Goal: Task Accomplishment & Management: Manage account settings

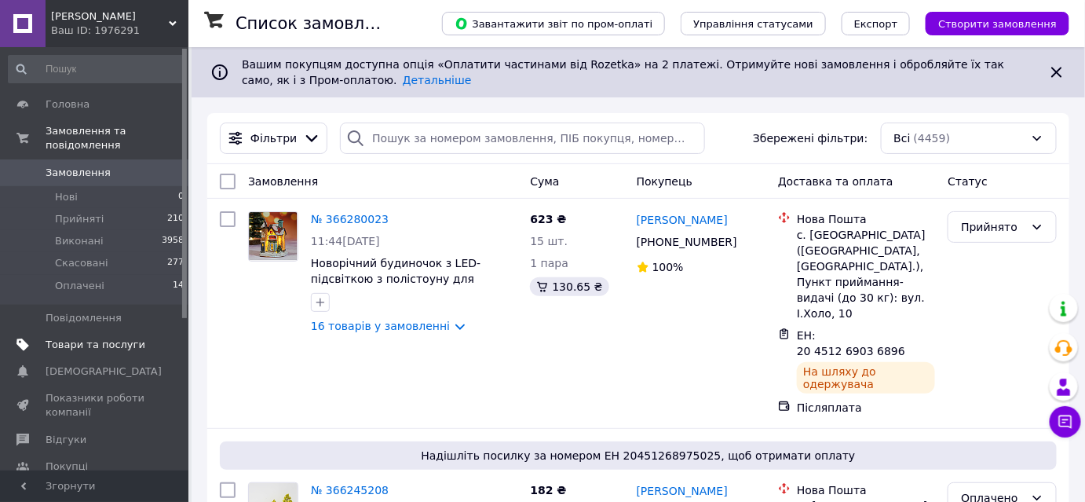
click at [57, 338] on span "Товари та послуги" at bounding box center [96, 345] width 100 height 14
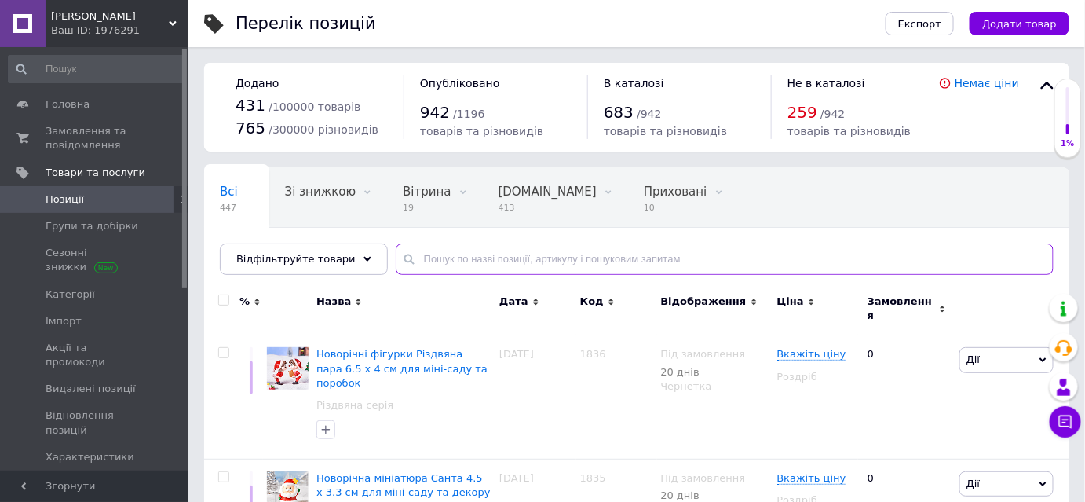
click at [448, 261] on input "text" at bounding box center [725, 258] width 658 height 31
type input "кущі"
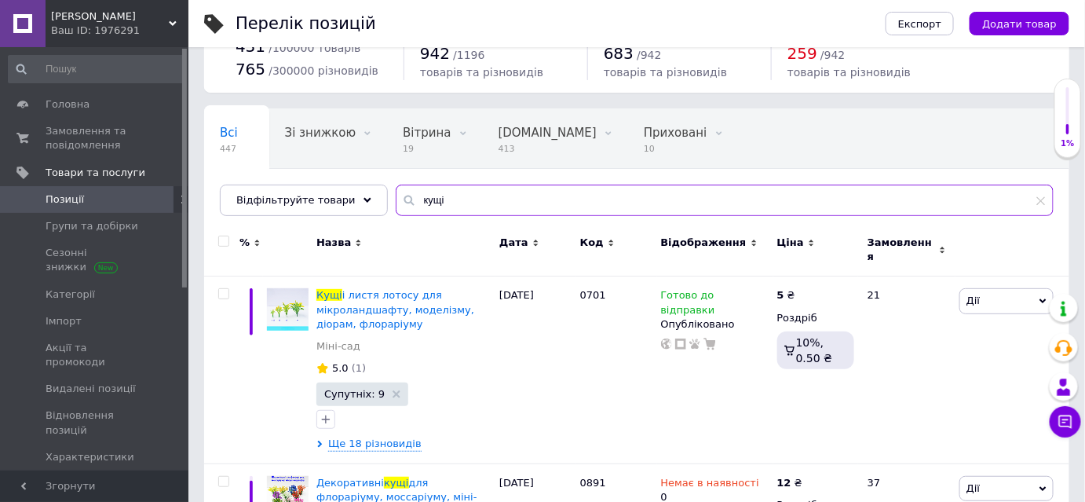
scroll to position [214, 0]
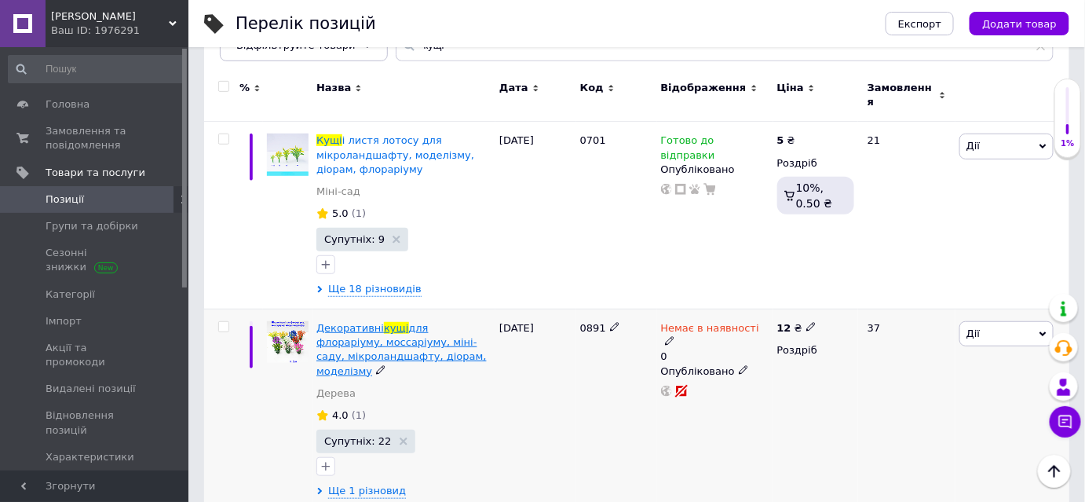
click at [379, 345] on span "для флораріуму, моссаріуму, міні-саду, мікроландшафту, діорам, моделізму" at bounding box center [401, 349] width 170 height 55
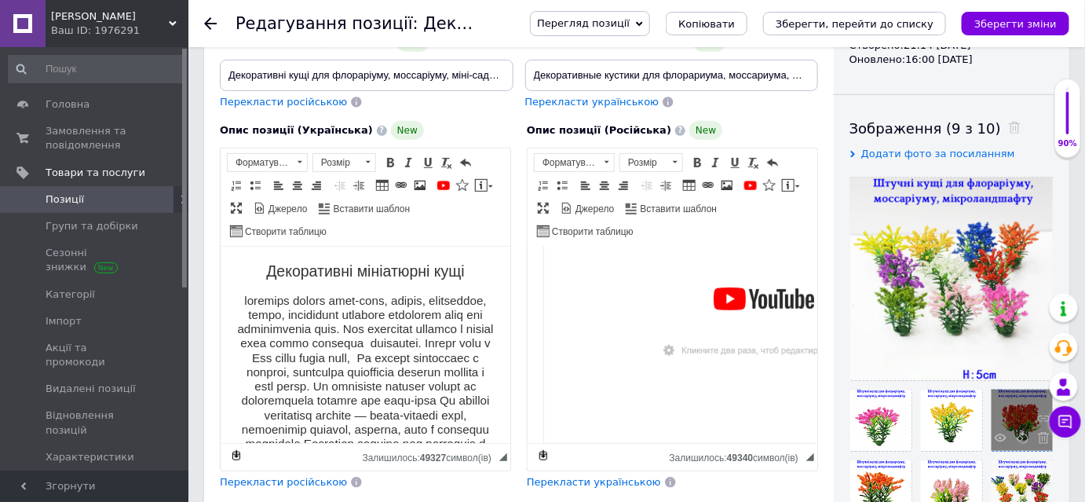
scroll to position [356, 0]
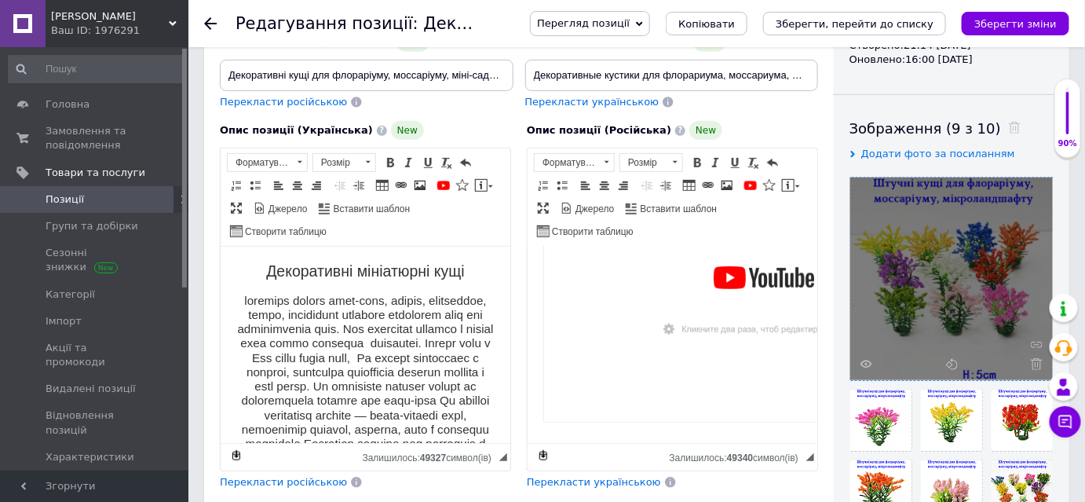
click at [1034, 356] on div at bounding box center [951, 278] width 203 height 203
click at [1032, 361] on use at bounding box center [1037, 364] width 12 height 12
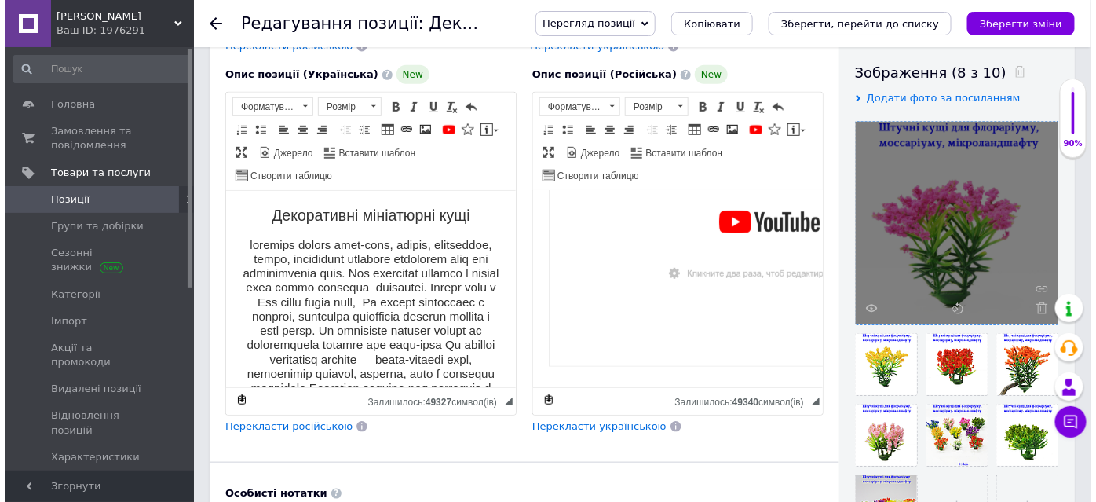
scroll to position [285, 0]
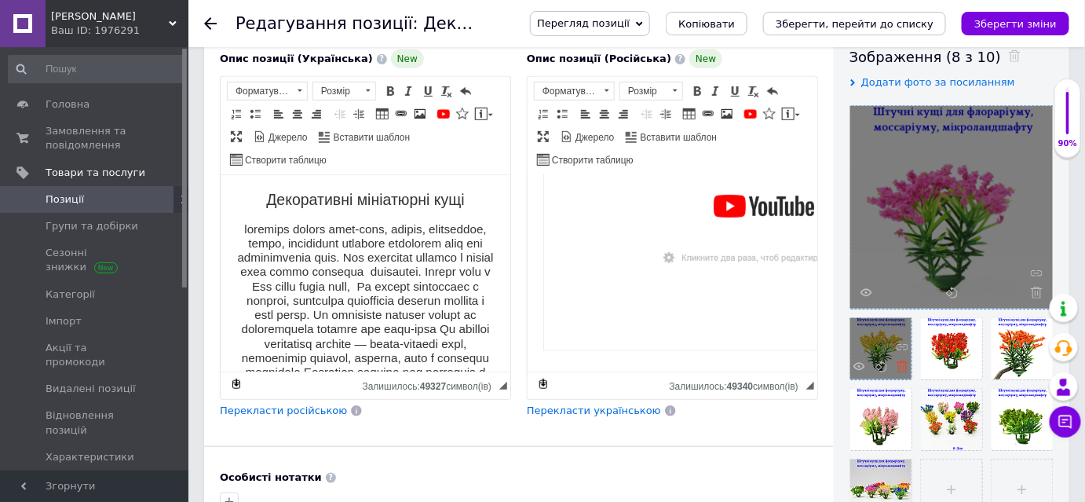
click at [902, 367] on icon at bounding box center [903, 366] width 12 height 12
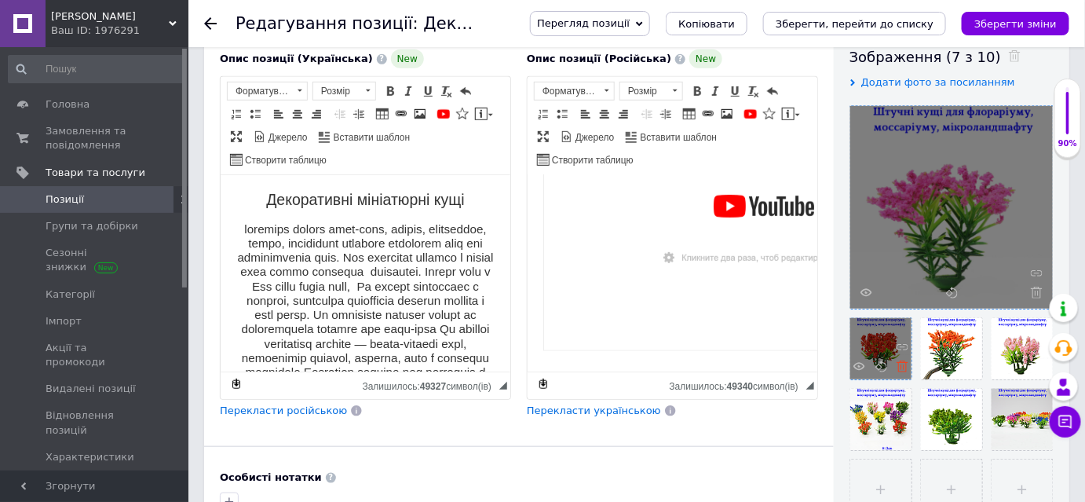
click at [904, 365] on use at bounding box center [903, 366] width 12 height 12
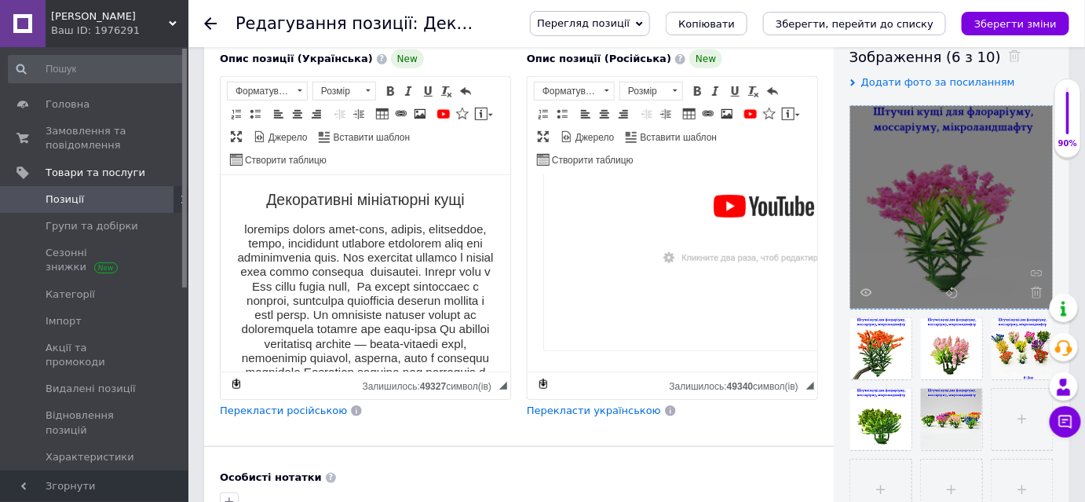
click at [0, 0] on use at bounding box center [0, 0] width 0 height 0
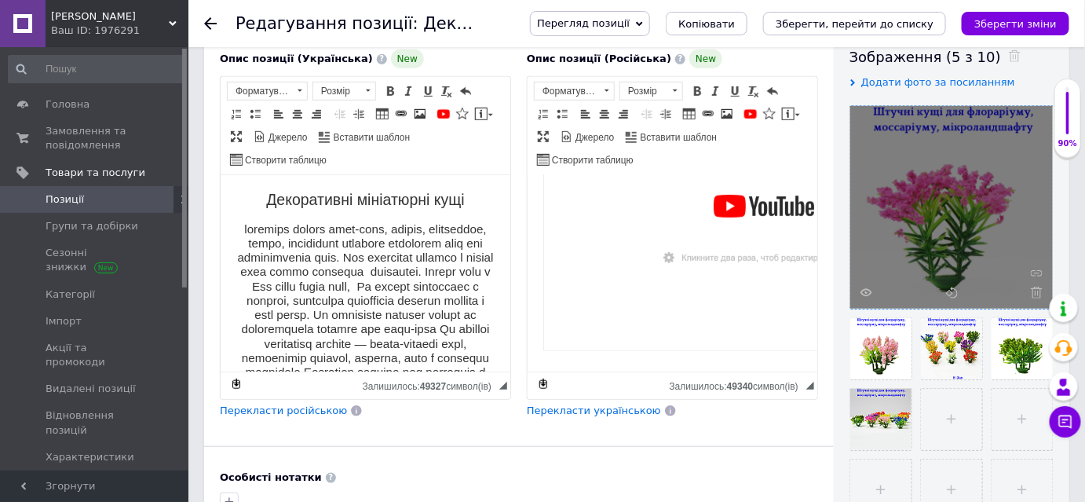
click at [0, 0] on use at bounding box center [0, 0] width 0 height 0
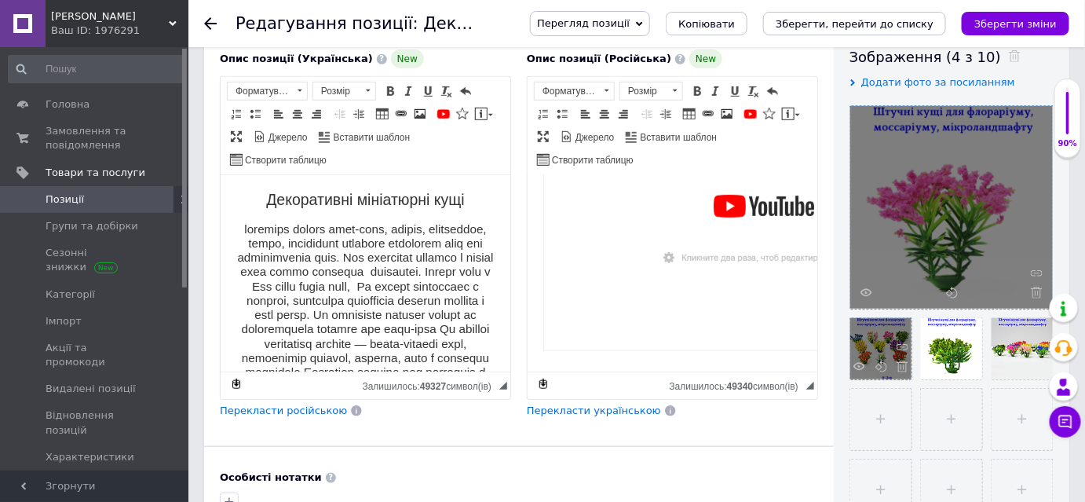
click at [859, 372] on span at bounding box center [859, 368] width 12 height 16
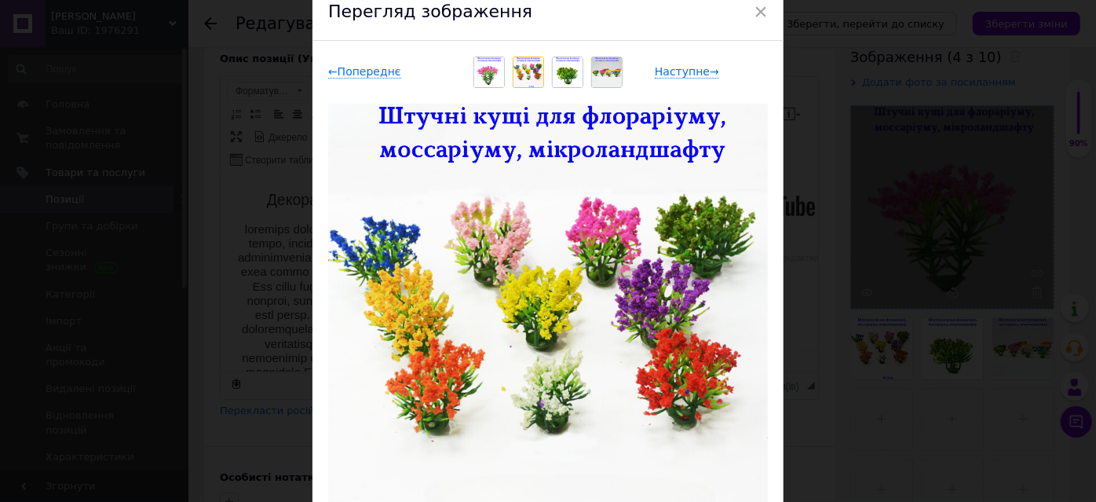
scroll to position [0, 0]
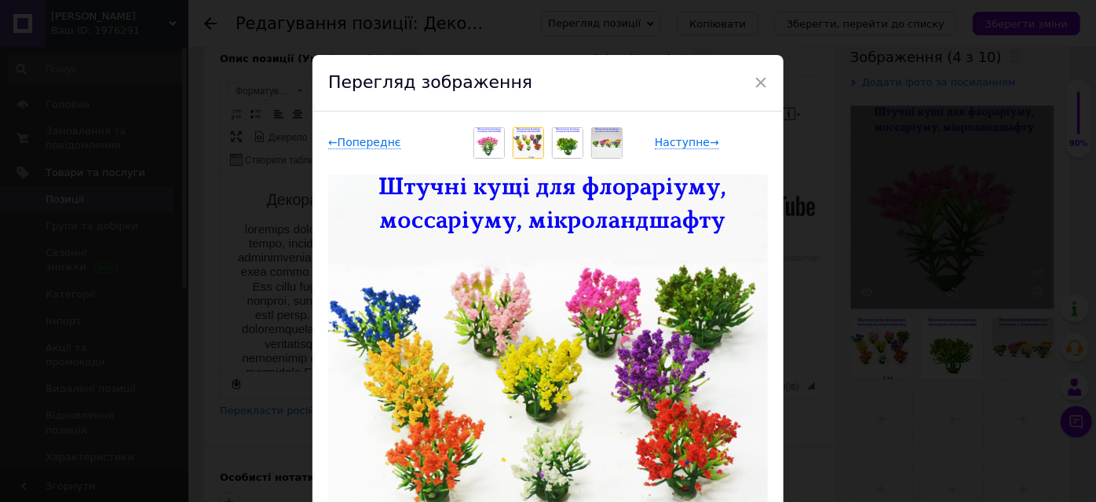
click at [766, 81] on div "Перегляд зображення" at bounding box center [547, 83] width 471 height 57
click at [754, 83] on span "×" at bounding box center [761, 82] width 14 height 27
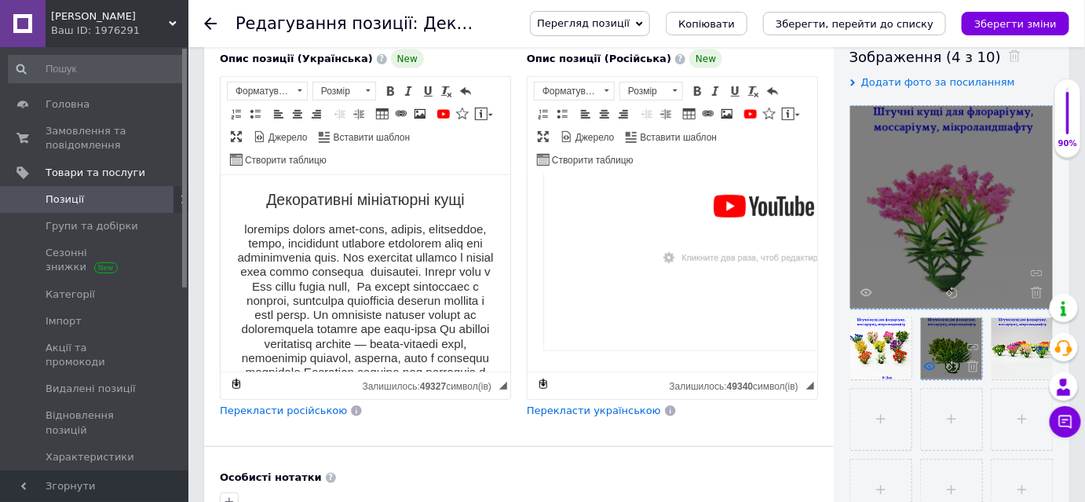
click at [929, 360] on icon at bounding box center [930, 366] width 12 height 12
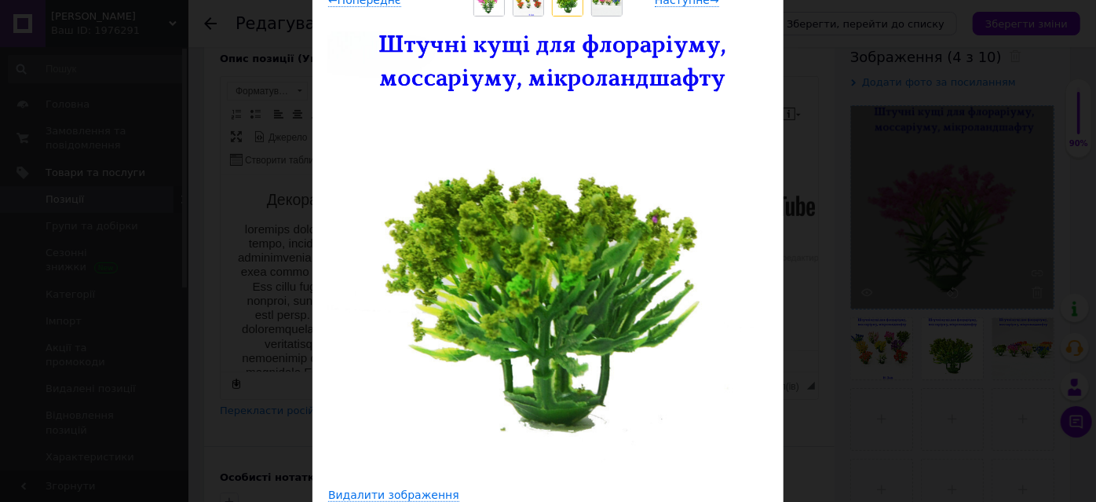
scroll to position [71, 0]
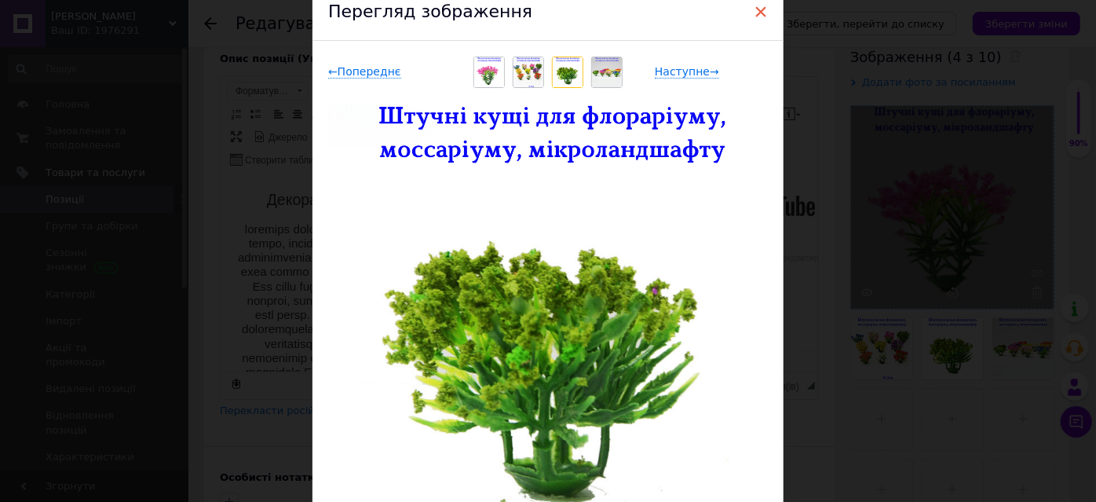
click at [756, 16] on span "×" at bounding box center [761, 11] width 14 height 27
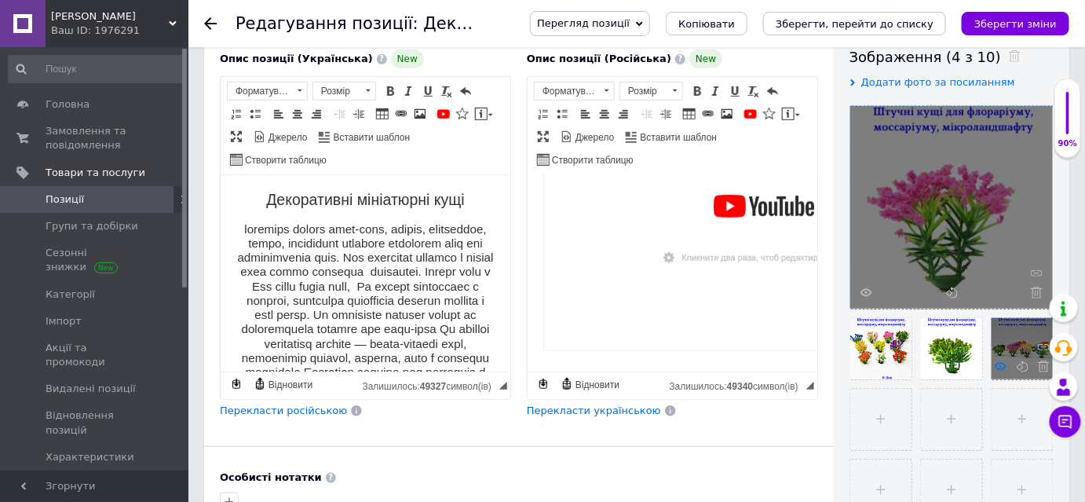
click at [996, 363] on use at bounding box center [1001, 366] width 12 height 8
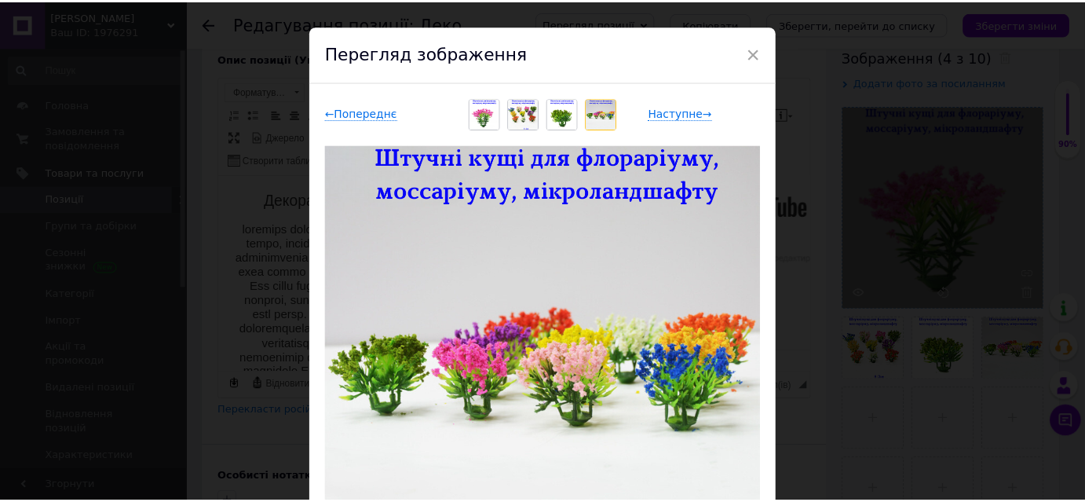
scroll to position [0, 0]
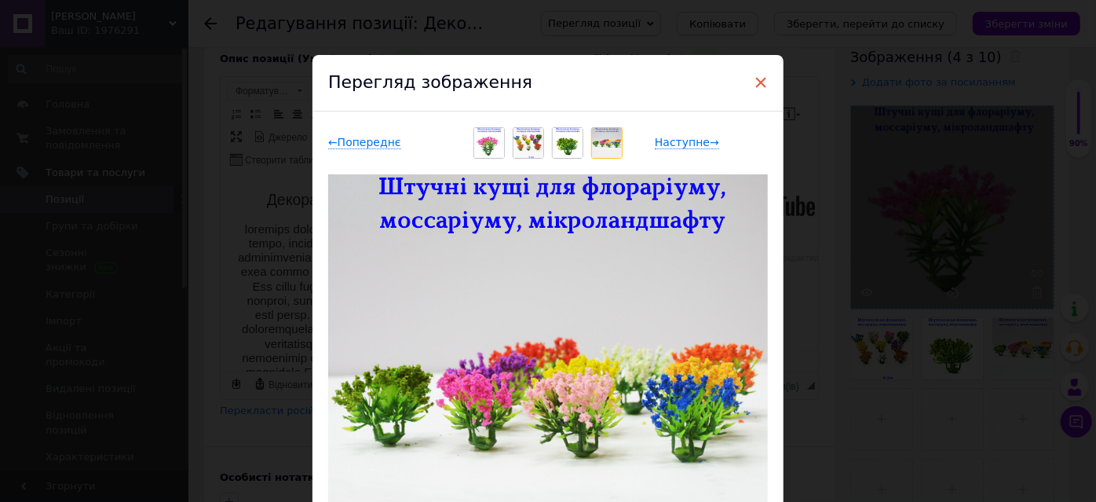
click at [765, 83] on div "Перегляд зображення" at bounding box center [547, 83] width 471 height 57
click at [761, 84] on span "×" at bounding box center [761, 82] width 14 height 27
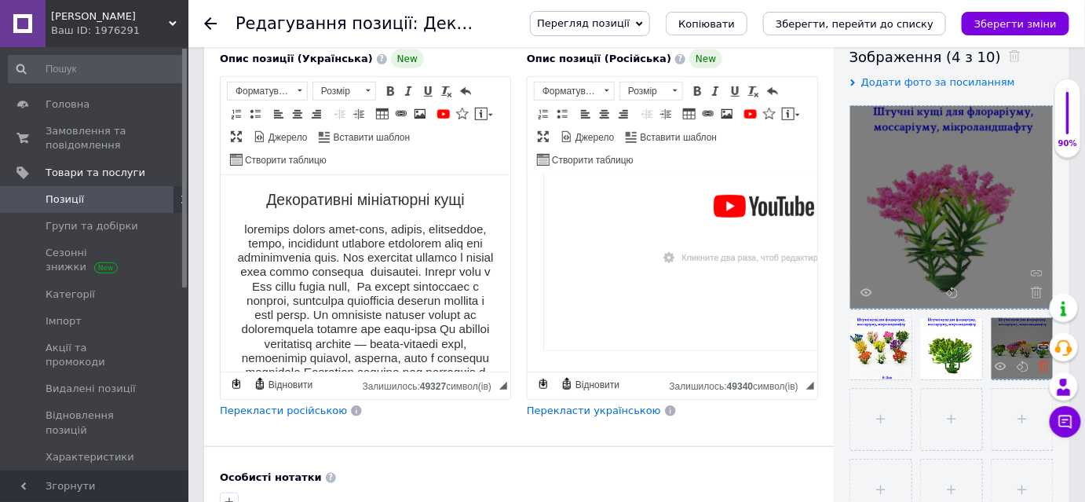
click at [1044, 367] on use at bounding box center [1044, 366] width 12 height 12
click at [1032, 282] on div at bounding box center [951, 207] width 203 height 203
click at [1039, 294] on icon at bounding box center [1037, 293] width 12 height 12
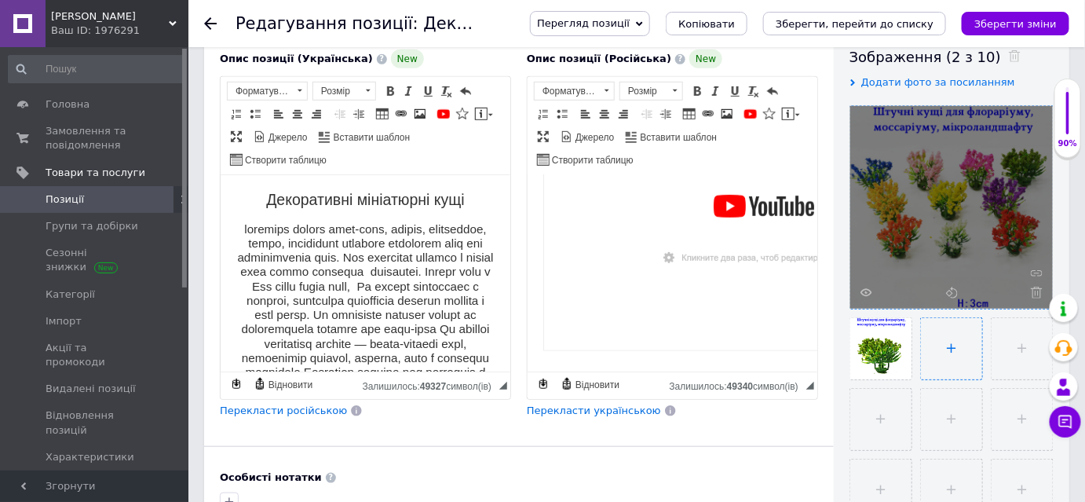
click at [940, 360] on input "file" at bounding box center [951, 348] width 61 height 61
type input "C:\fakepath\квітучі кущі (1).png"
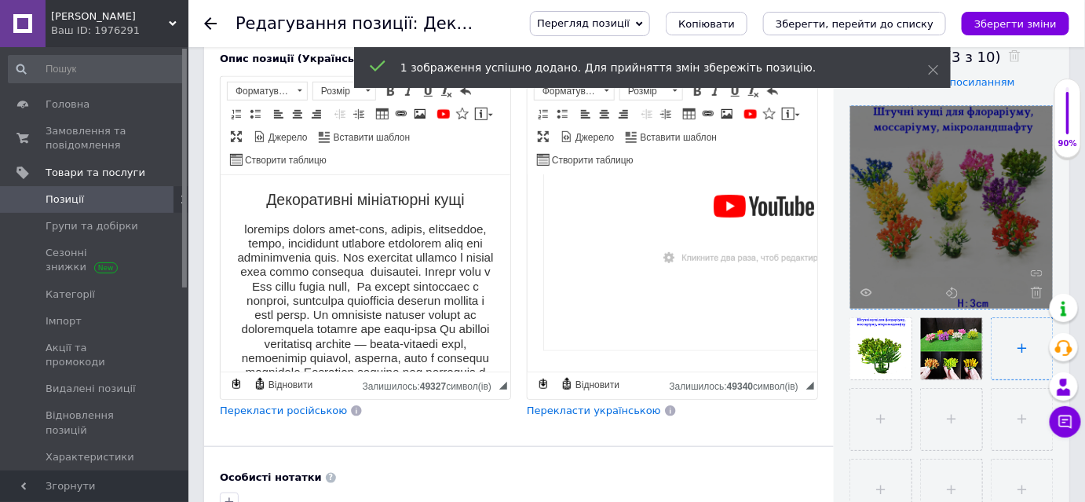
click at [1012, 349] on input "file" at bounding box center [1022, 348] width 61 height 61
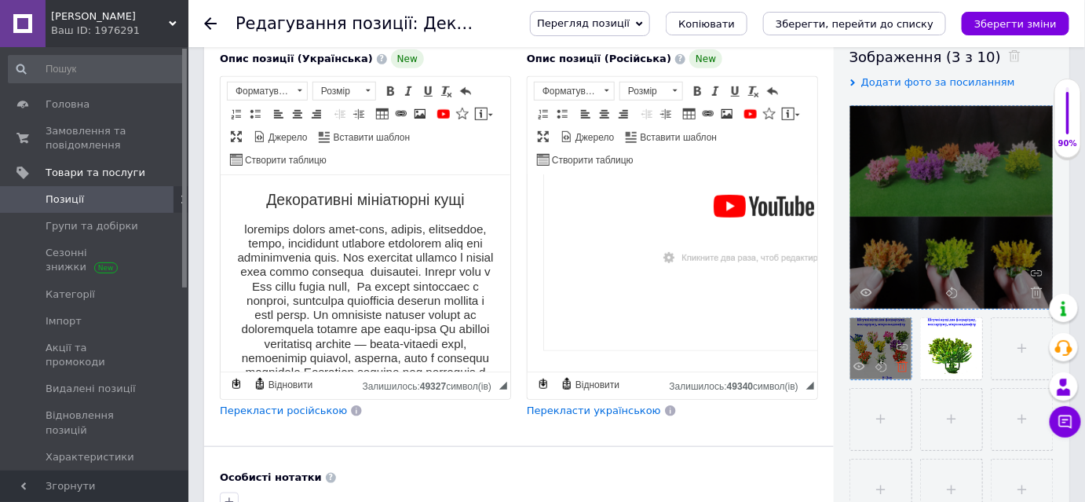
click at [900, 363] on icon at bounding box center [903, 366] width 12 height 12
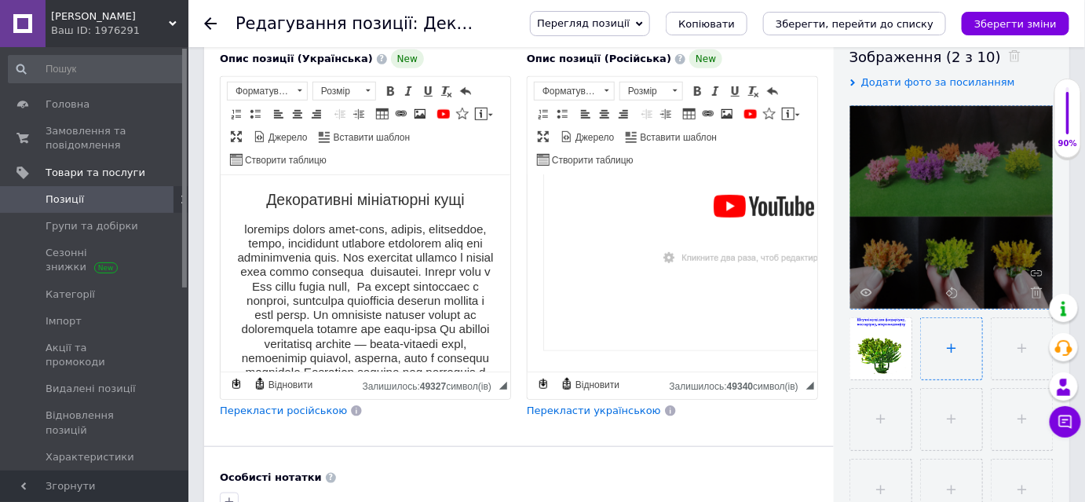
click at [959, 349] on input "file" at bounding box center [951, 348] width 61 height 61
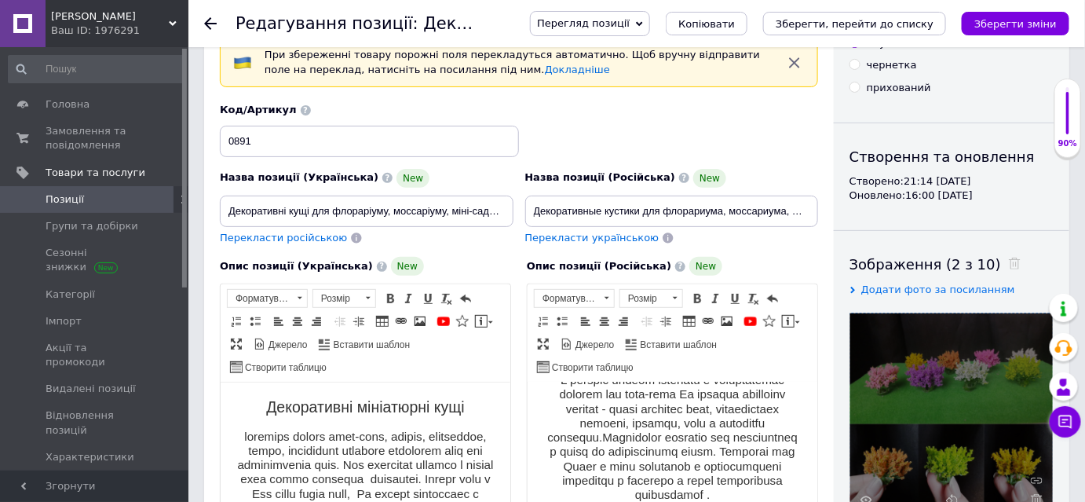
scroll to position [71, 0]
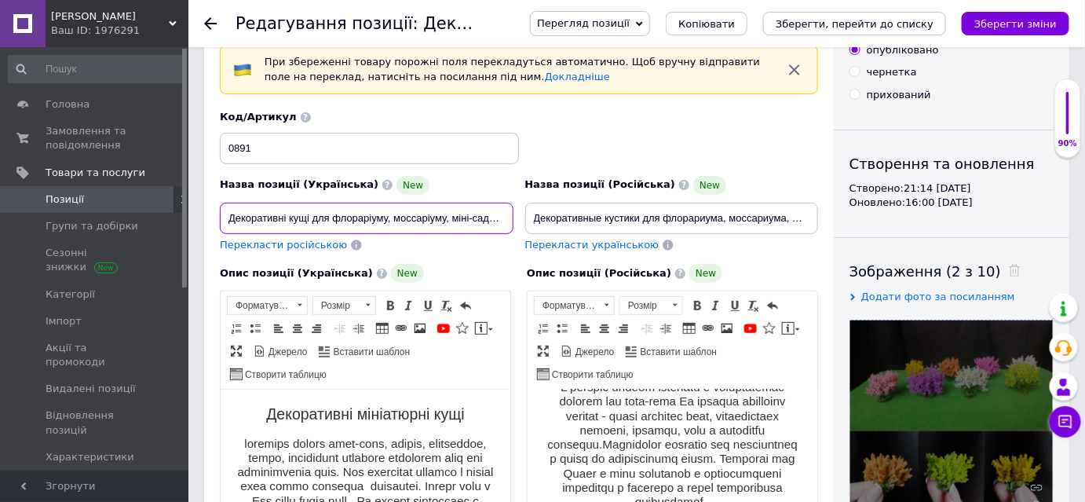
click at [312, 215] on input "Декоративні кущі для флораріуму, моссаріуму, міні-саду, мікроландшафту, діорам,…" at bounding box center [367, 218] width 294 height 31
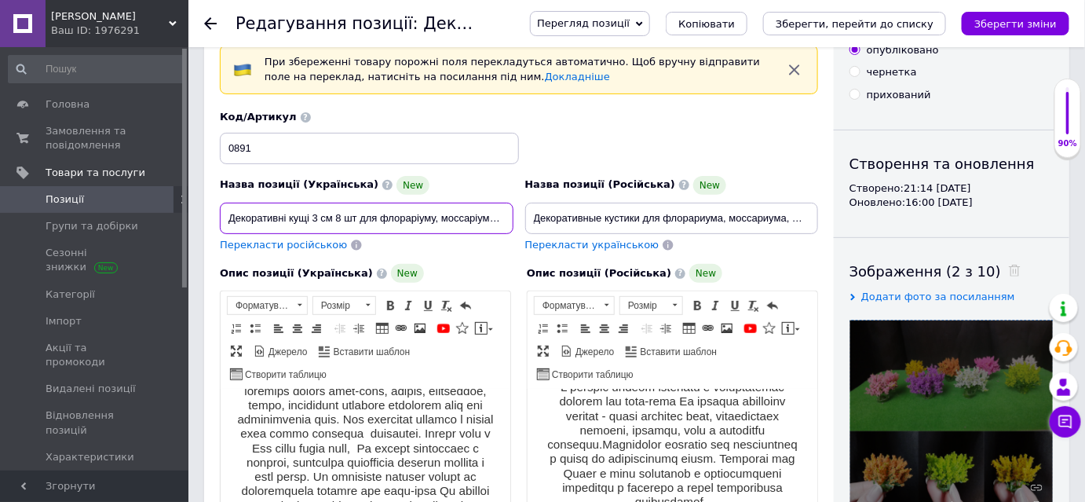
scroll to position [214, 0]
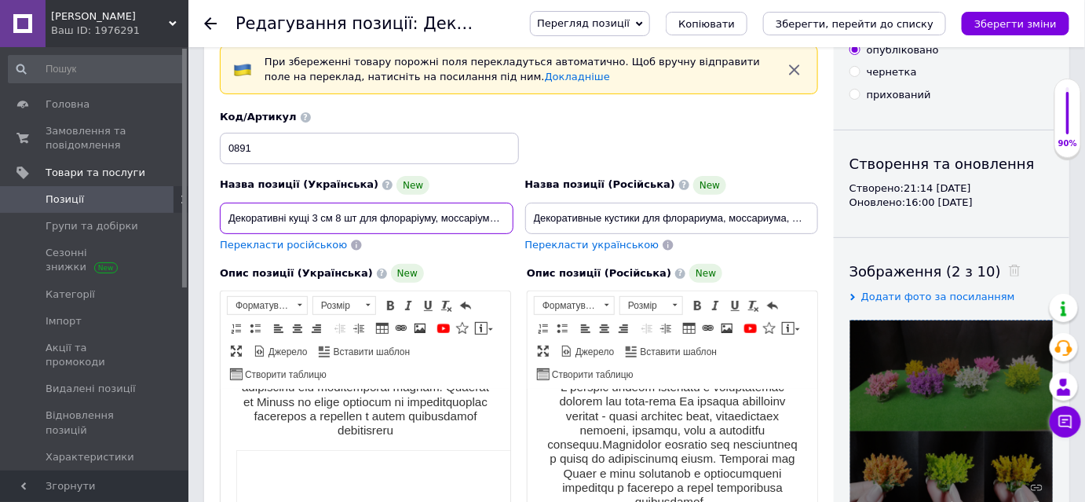
type input "Декоративні кущі 3 см 8 шт для флораріуму, моссаріуму, міні-саду, мікроландшафт…"
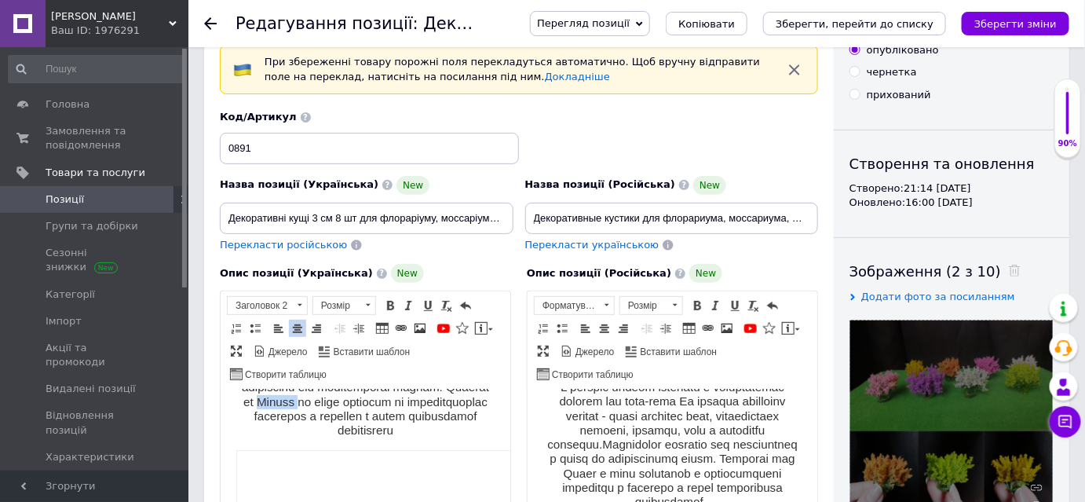
drag, startPoint x: 345, startPoint y: 436, endPoint x: 389, endPoint y: 426, distance: 45.0
click at [389, 427] on h3 "Редактор, EED2AFB4-3DBB-49E3-9C02-CBC021501B8A" at bounding box center [365, 329] width 258 height 215
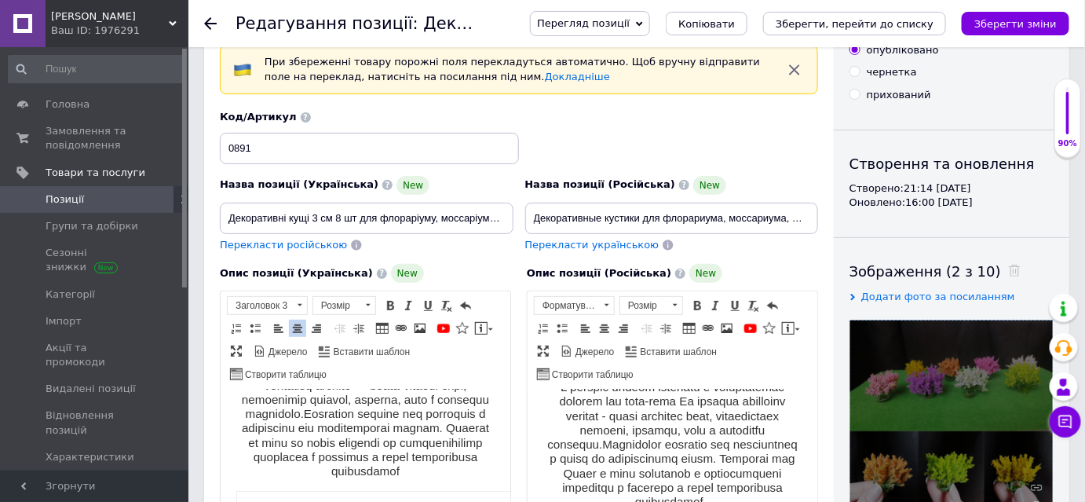
scroll to position [142, 0]
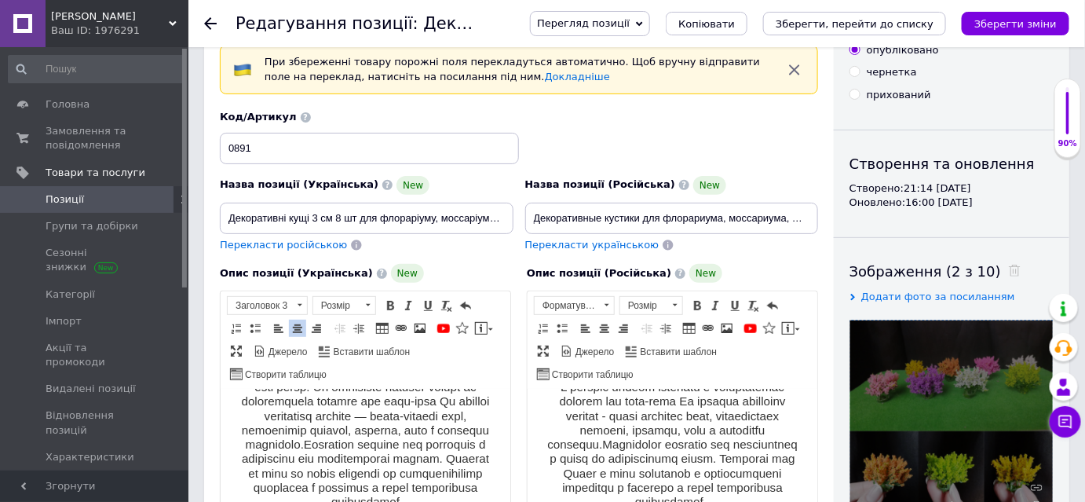
click at [327, 468] on h3 "Редактор, EED2AFB4-3DBB-49E3-9C02-CBC021501B8A" at bounding box center [365, 401] width 258 height 215
click at [367, 467] on h3 "Редактор, EED2AFB4-3DBB-49E3-9C02-CBC021501B8A" at bounding box center [365, 401] width 258 height 215
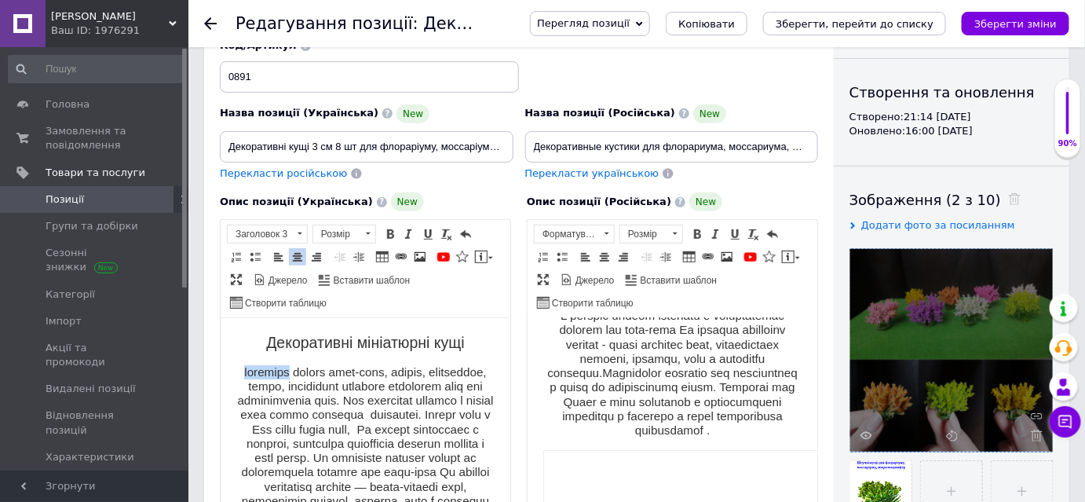
drag, startPoint x: 312, startPoint y: 375, endPoint x: 261, endPoint y: 376, distance: 51.0
click at [261, 376] on h3 "Редактор, EED2AFB4-3DBB-49E3-9C02-CBC021501B8A" at bounding box center [365, 471] width 258 height 215
click at [305, 393] on h3 "Редактор, EED2AFB4-3DBB-49E3-9C02-CBC021501B8A" at bounding box center [365, 471] width 258 height 215
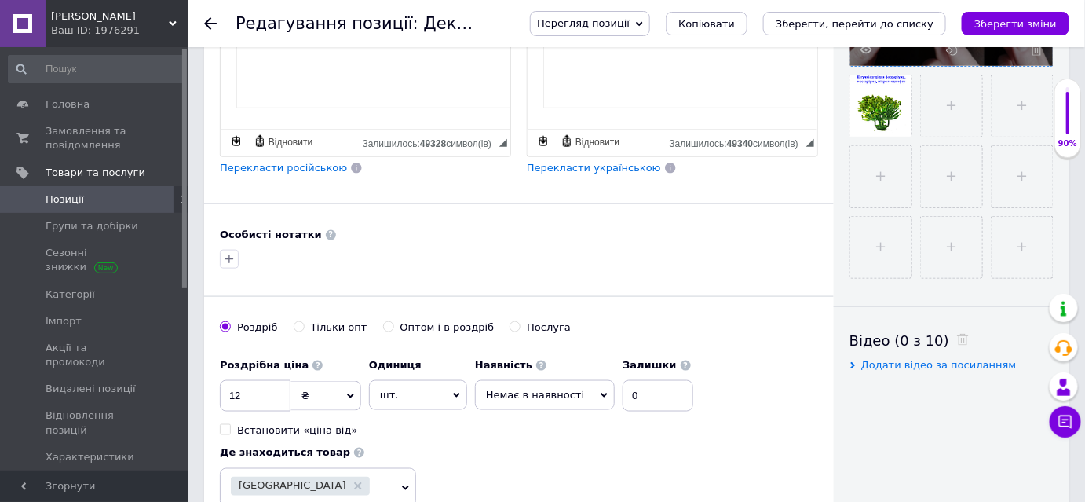
scroll to position [714, 0]
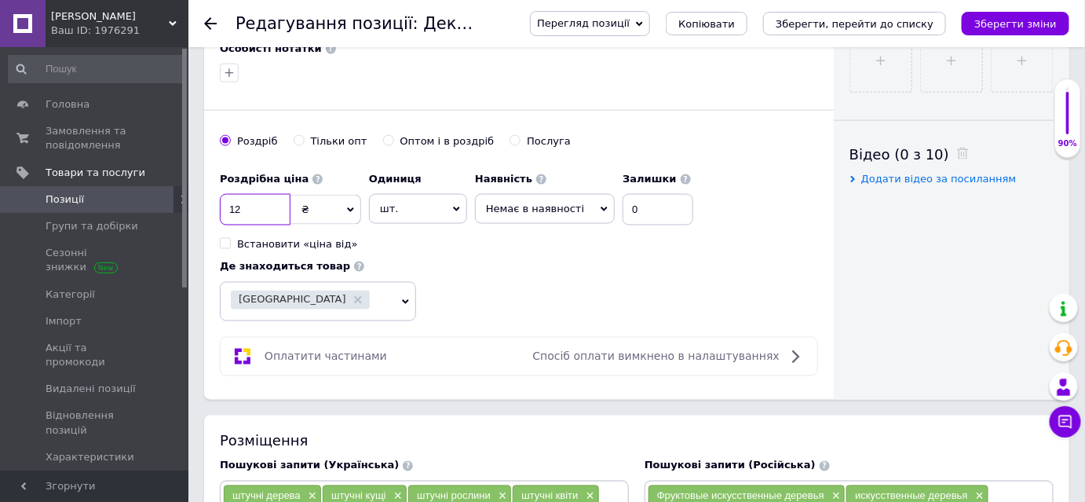
drag, startPoint x: 231, startPoint y: 206, endPoint x: 220, endPoint y: 209, distance: 11.2
click at [220, 209] on input "12" at bounding box center [255, 209] width 71 height 31
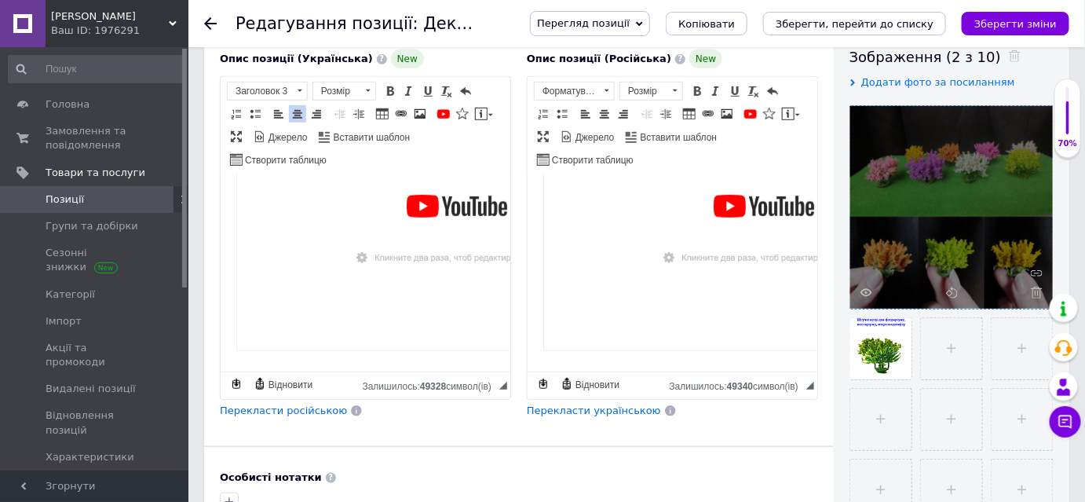
scroll to position [571, 0]
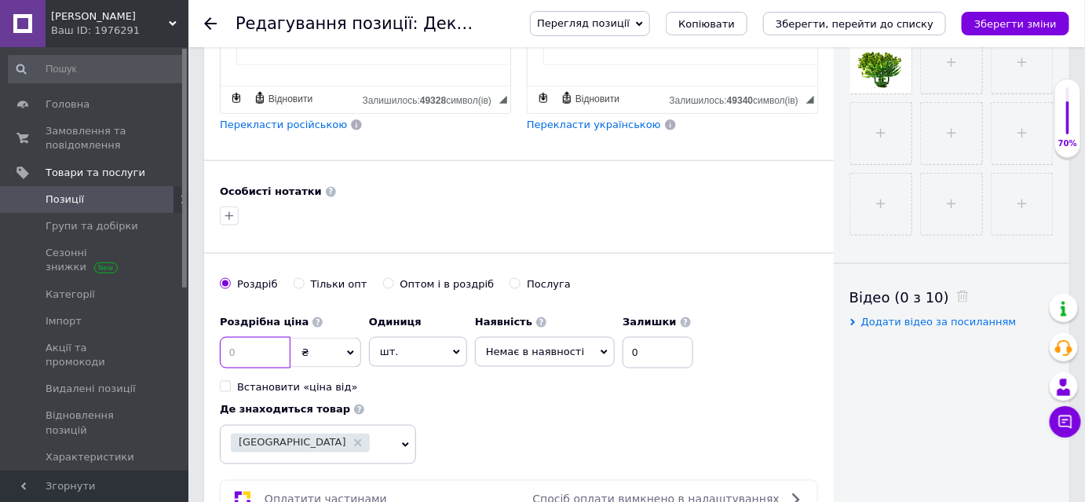
click at [261, 341] on input at bounding box center [255, 352] width 71 height 31
type input "64"
click at [415, 355] on span "шт." at bounding box center [418, 352] width 98 height 30
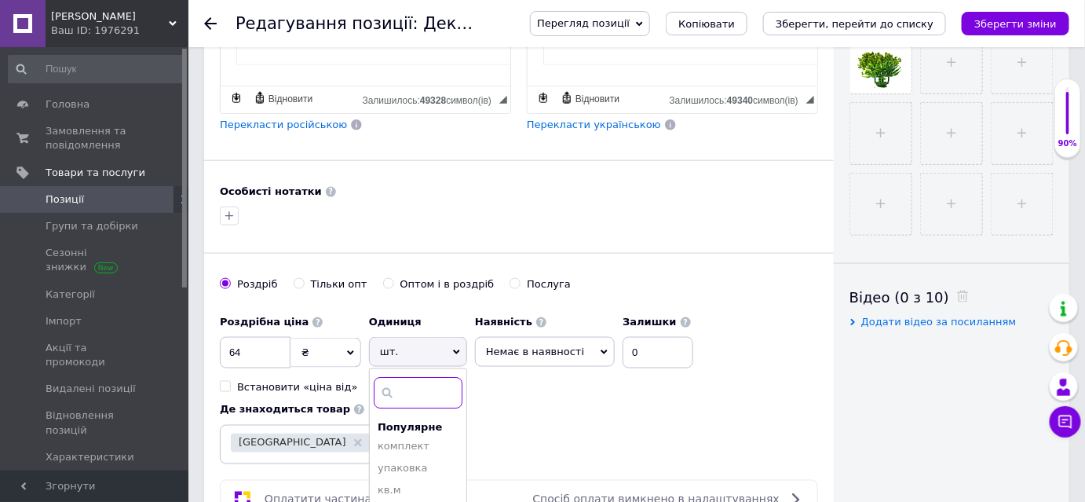
click at [408, 393] on input at bounding box center [418, 392] width 89 height 31
type input "наб"
click at [398, 423] on span "ір" at bounding box center [400, 423] width 9 height 12
click at [550, 345] on span "Немає в наявності" at bounding box center [535, 351] width 98 height 12
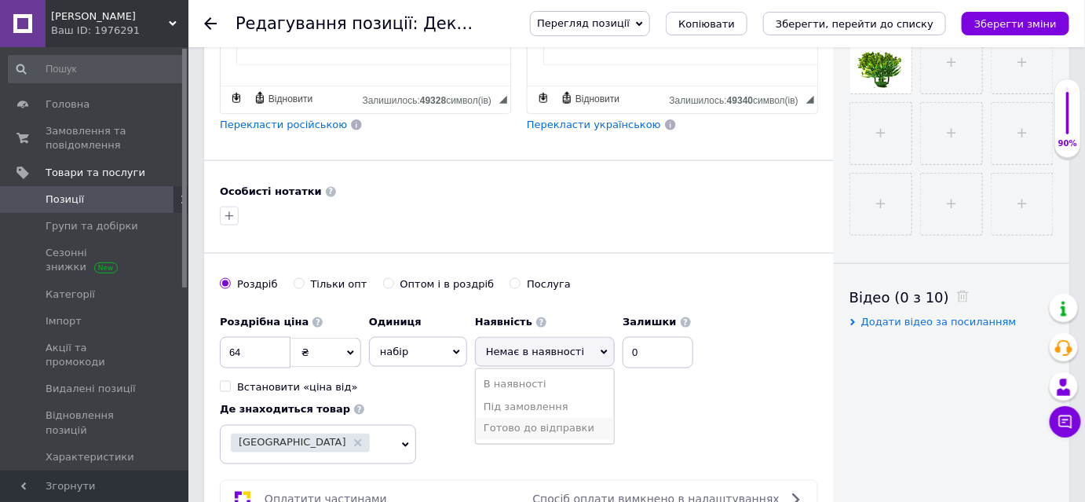
click at [528, 421] on li "Готово до відправки" at bounding box center [545, 429] width 138 height 22
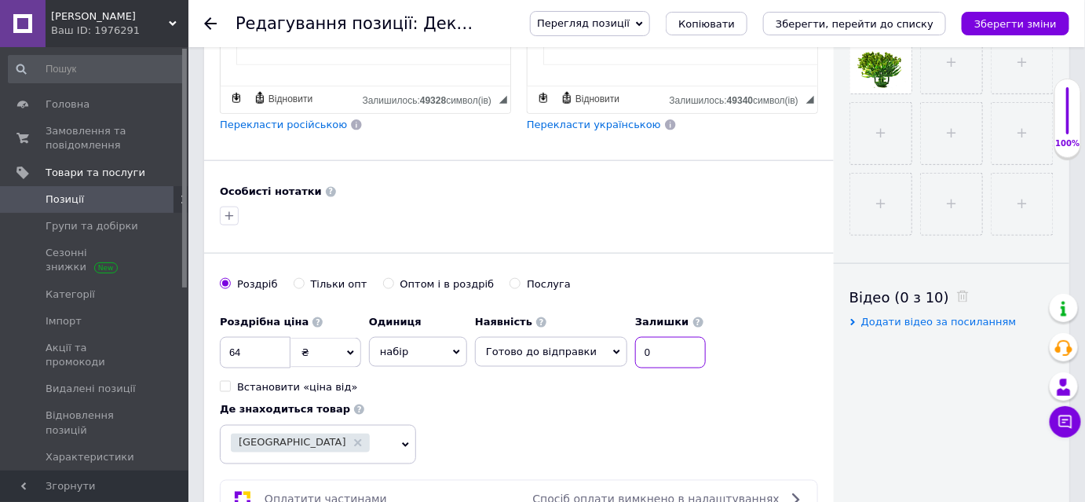
click at [659, 349] on input "0" at bounding box center [670, 352] width 71 height 31
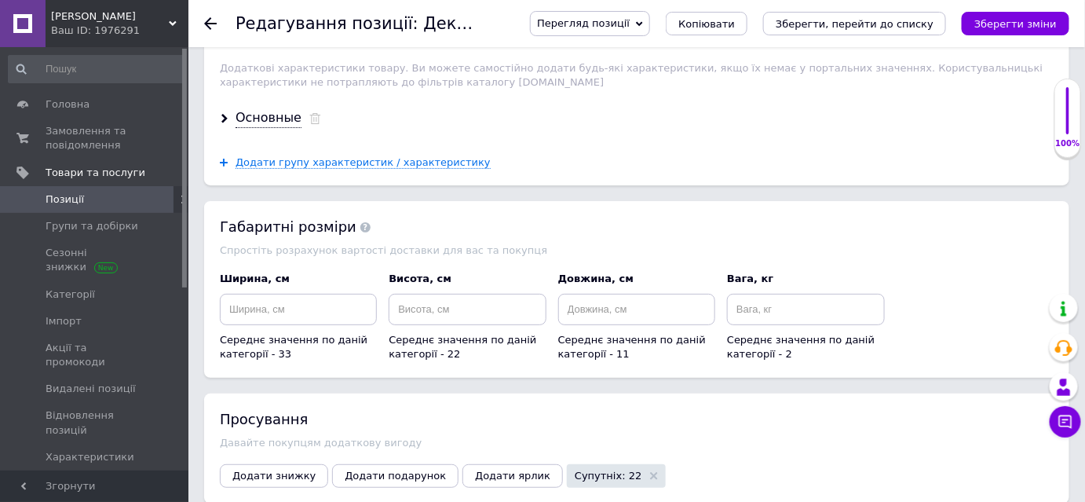
scroll to position [1926, 0]
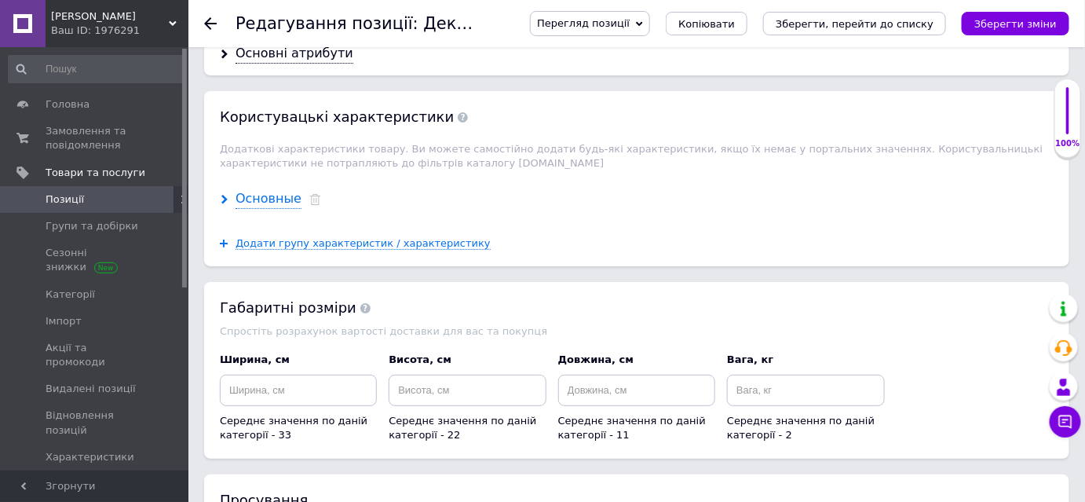
type input "5"
click at [261, 190] on div "Основные" at bounding box center [269, 199] width 66 height 18
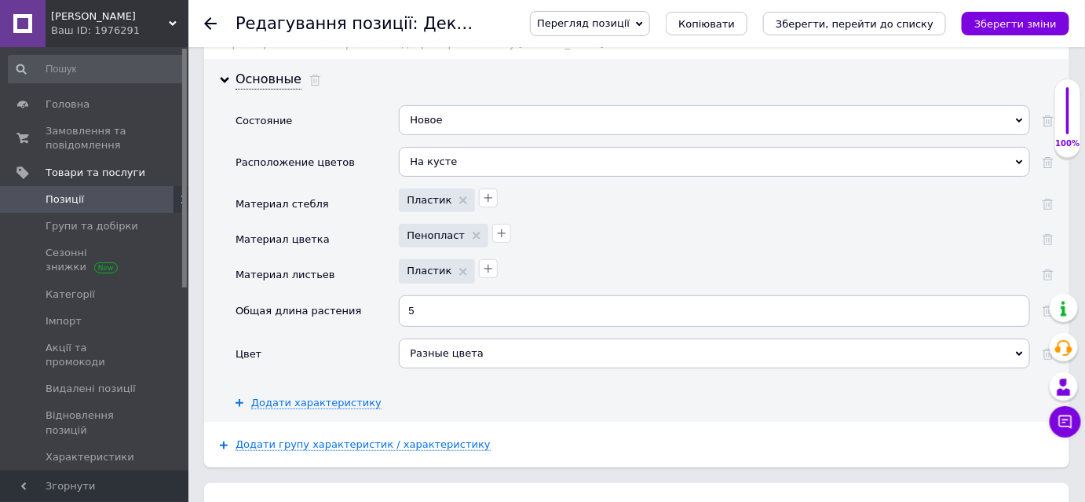
scroll to position [2069, 0]
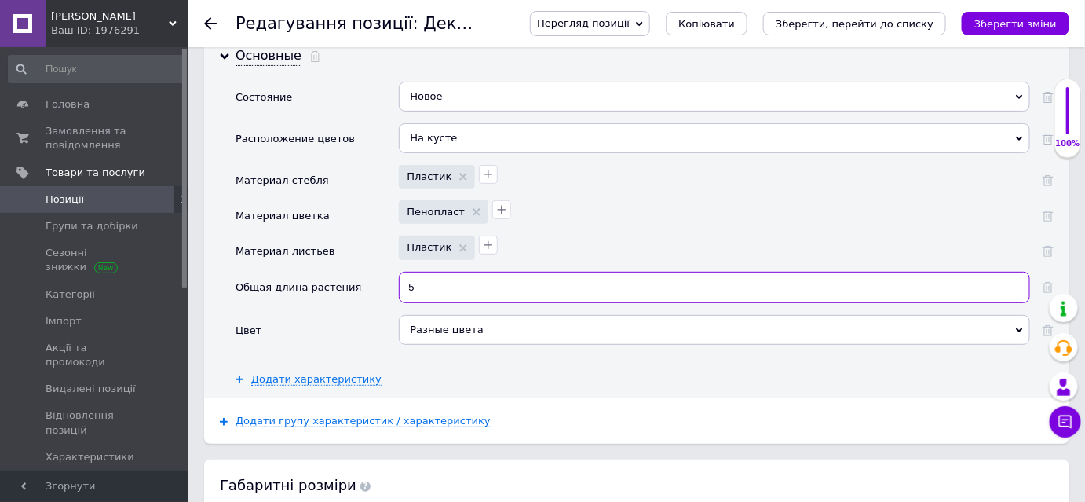
click at [440, 272] on input "5" at bounding box center [714, 287] width 631 height 31
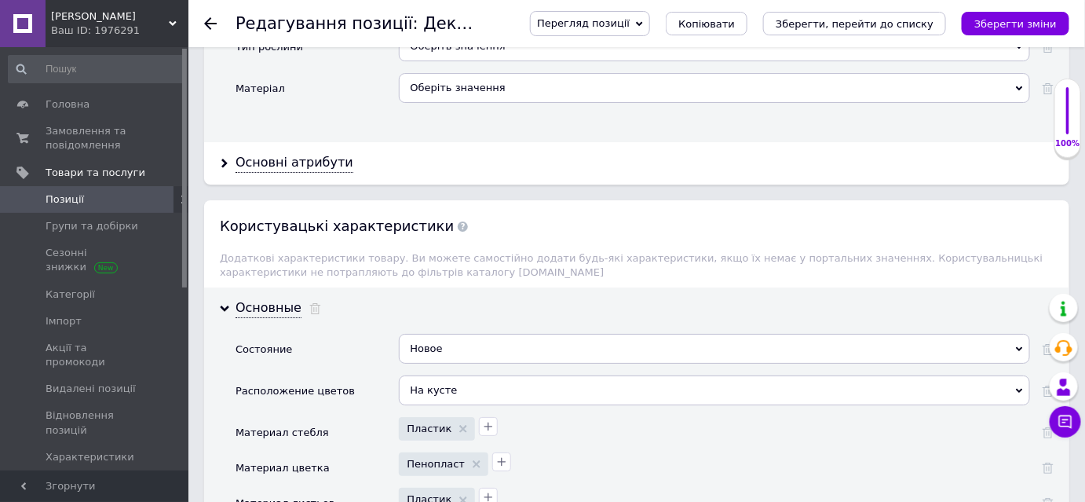
scroll to position [1712, 0]
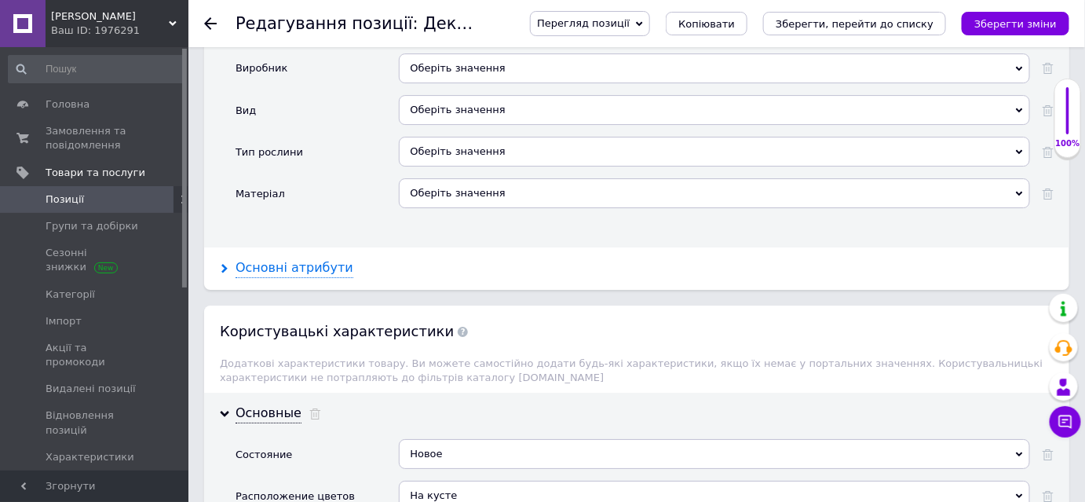
type input "3"
click at [298, 259] on div "Основні атрибути" at bounding box center [295, 268] width 118 height 18
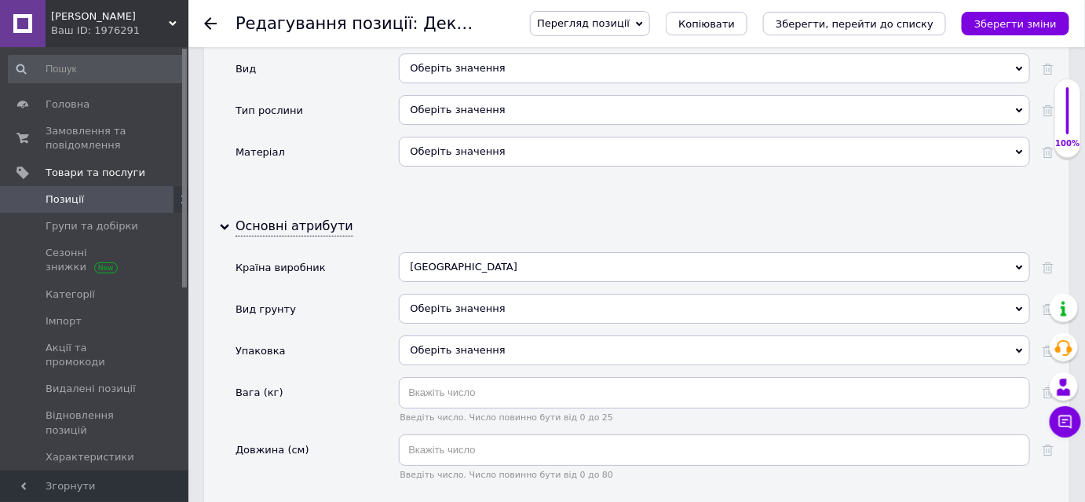
scroll to position [1784, 0]
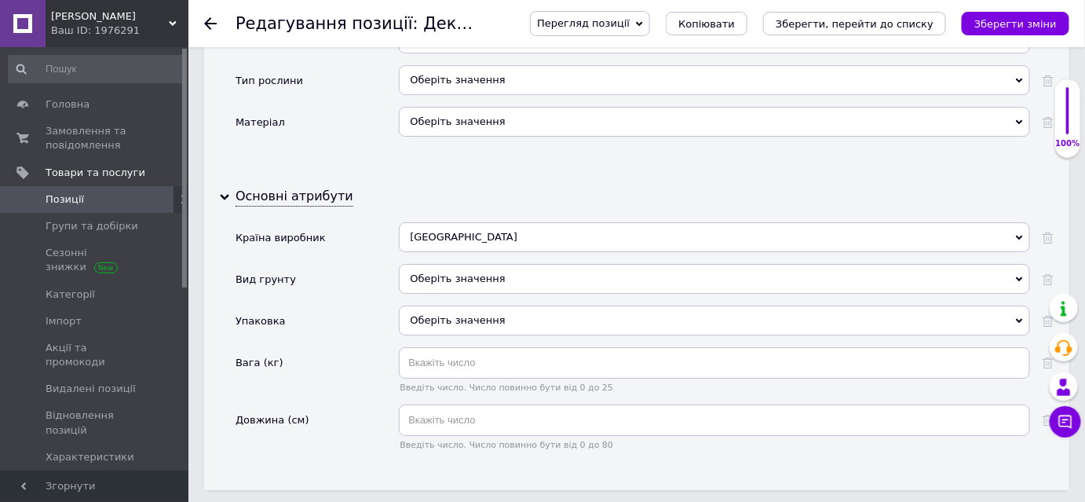
click at [430, 305] on div "Оберіть значення" at bounding box center [714, 320] width 631 height 30
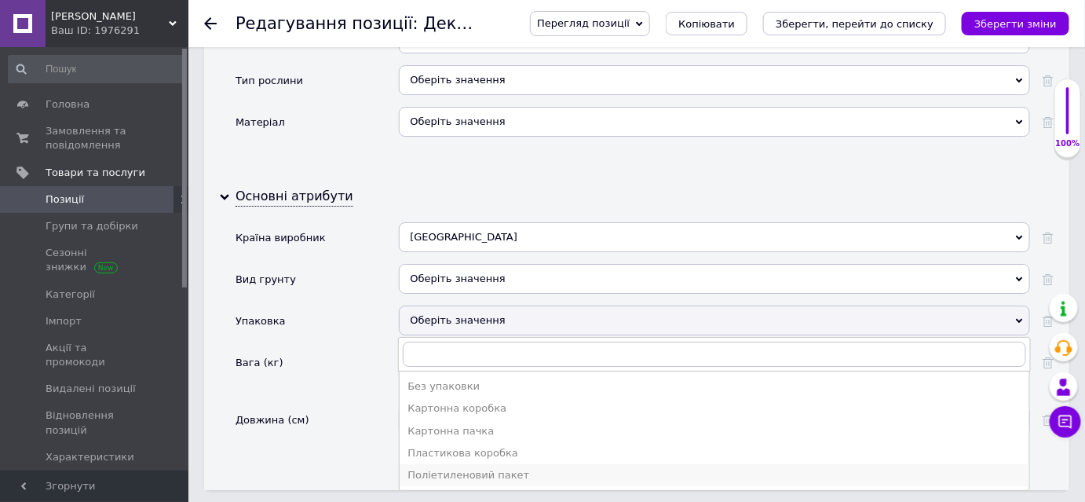
click at [494, 468] on div "Поліетиленовий пакет" at bounding box center [714, 475] width 614 height 14
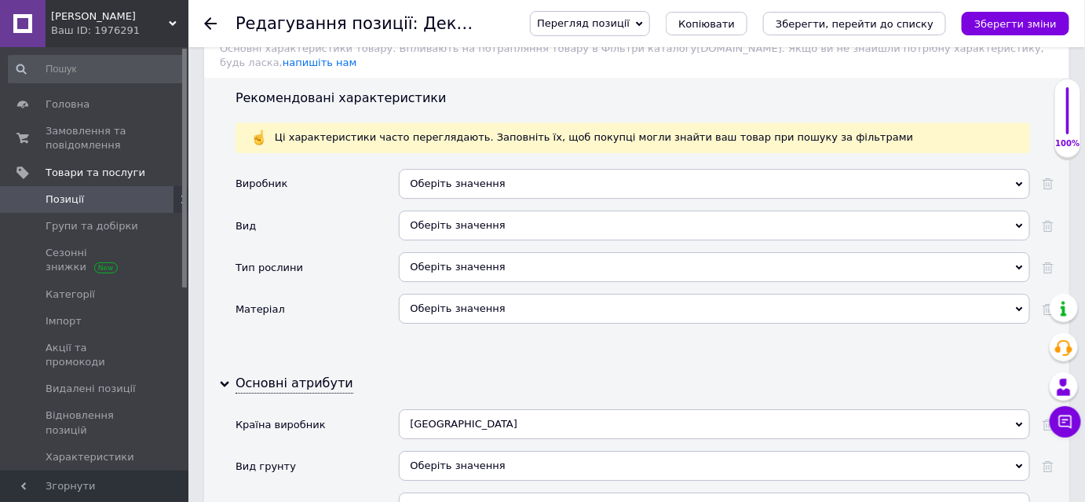
scroll to position [1570, 0]
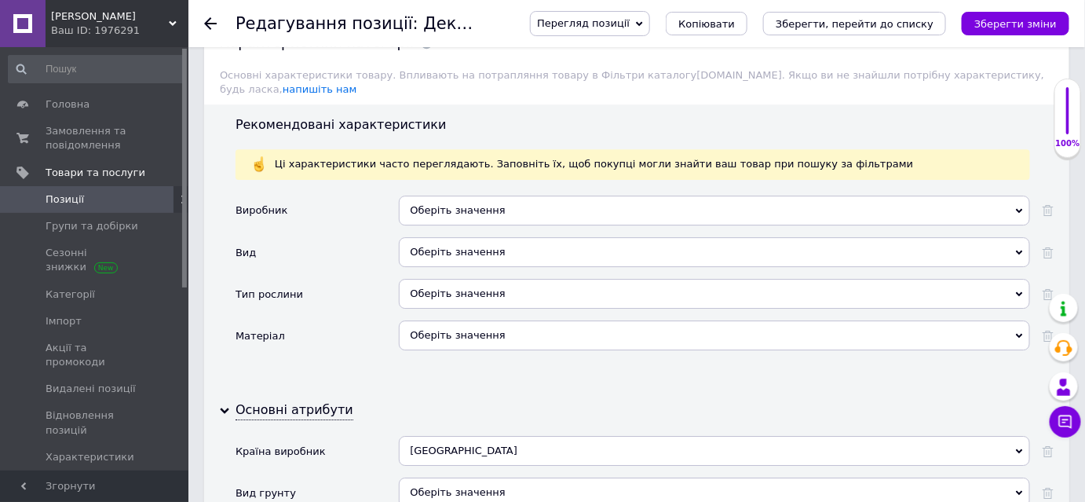
click at [469, 195] on div "Оберіть значення" at bounding box center [714, 210] width 631 height 30
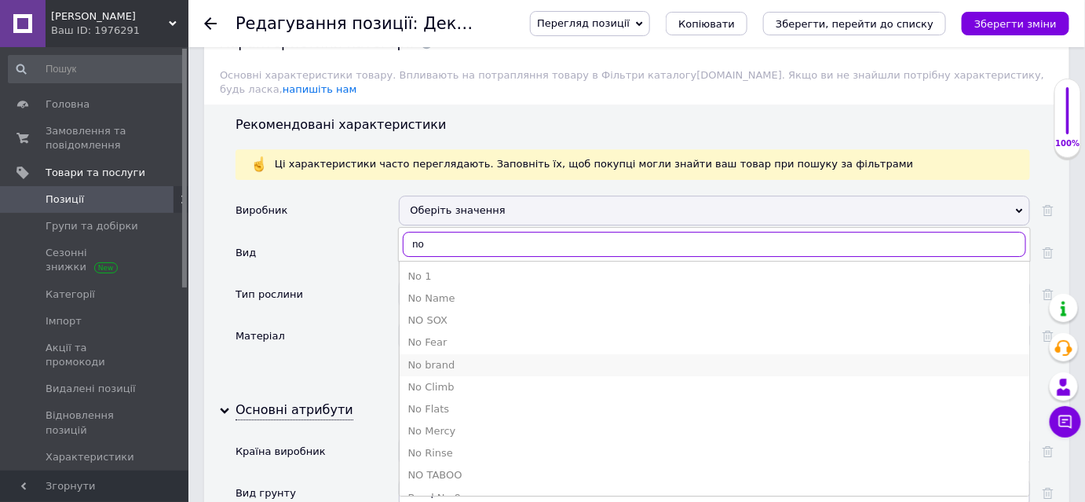
type input "no"
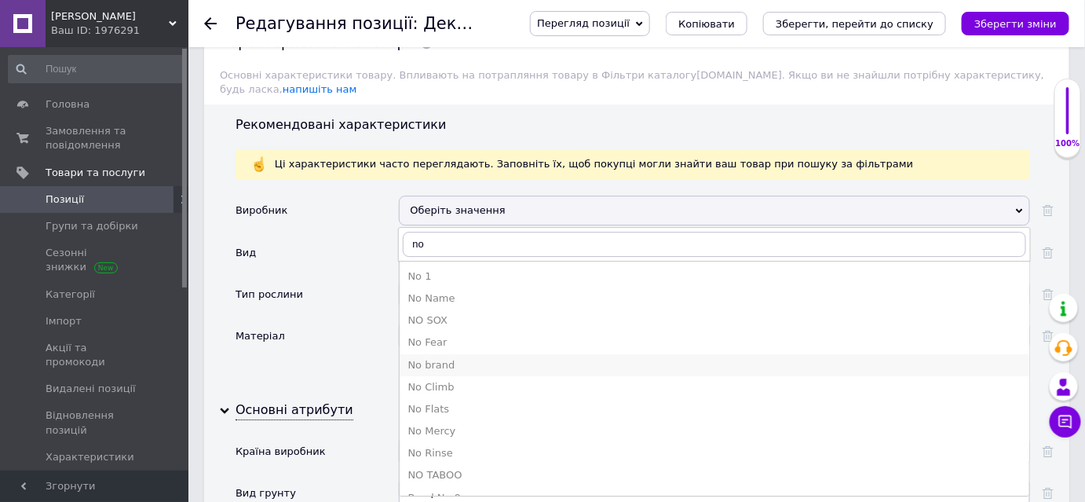
click at [445, 358] on div "No brand" at bounding box center [714, 365] width 614 height 14
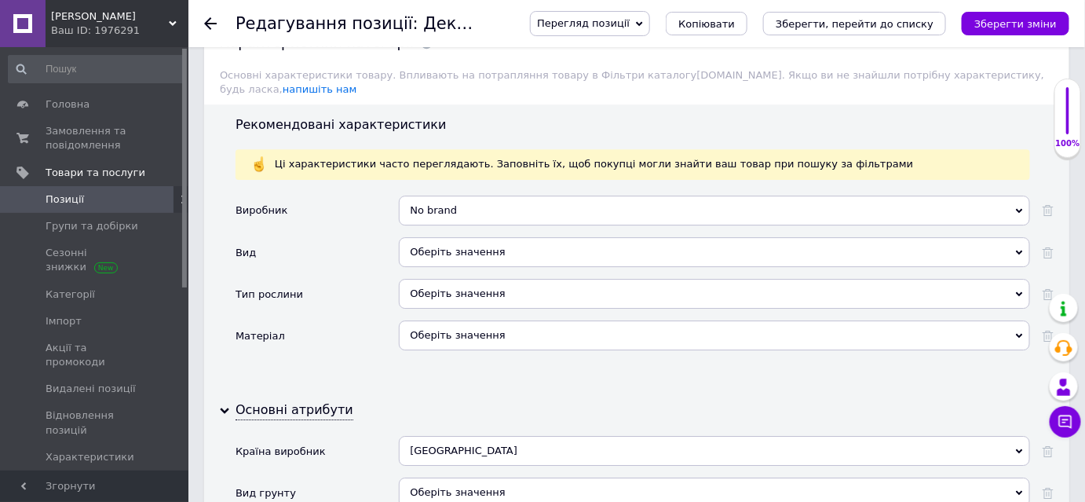
click at [415, 237] on div "Оберіть значення" at bounding box center [714, 252] width 631 height 30
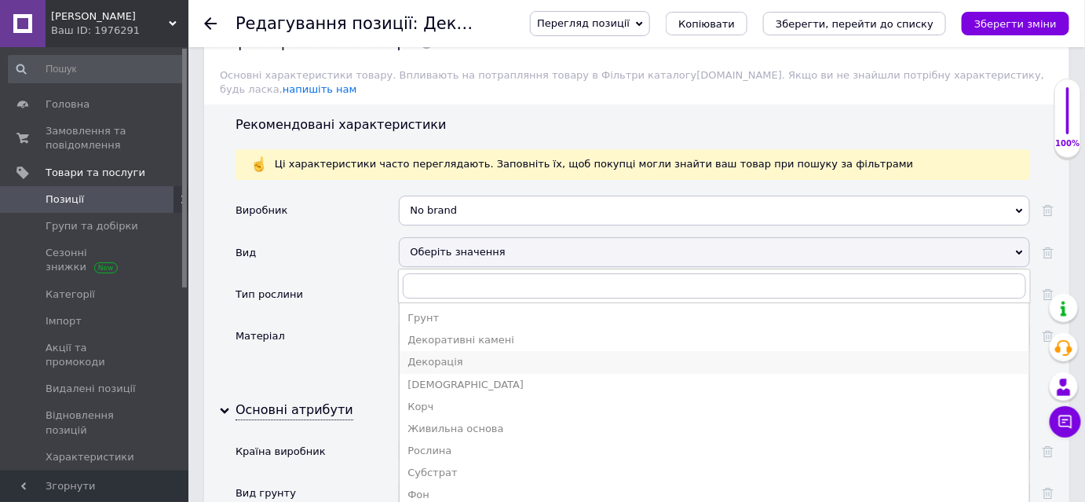
click at [428, 355] on div "Декорація" at bounding box center [714, 362] width 614 height 14
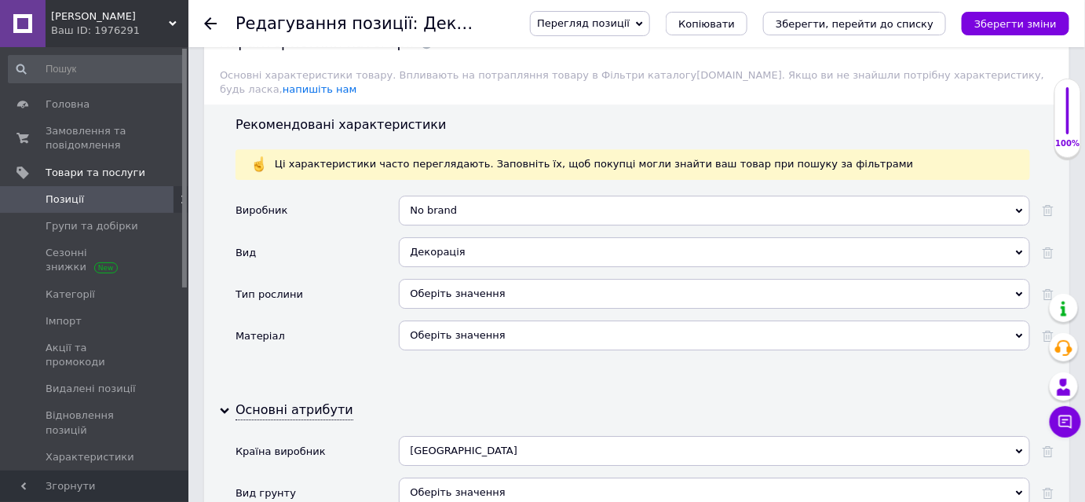
click at [444, 279] on div "Оберіть значення" at bounding box center [714, 294] width 631 height 30
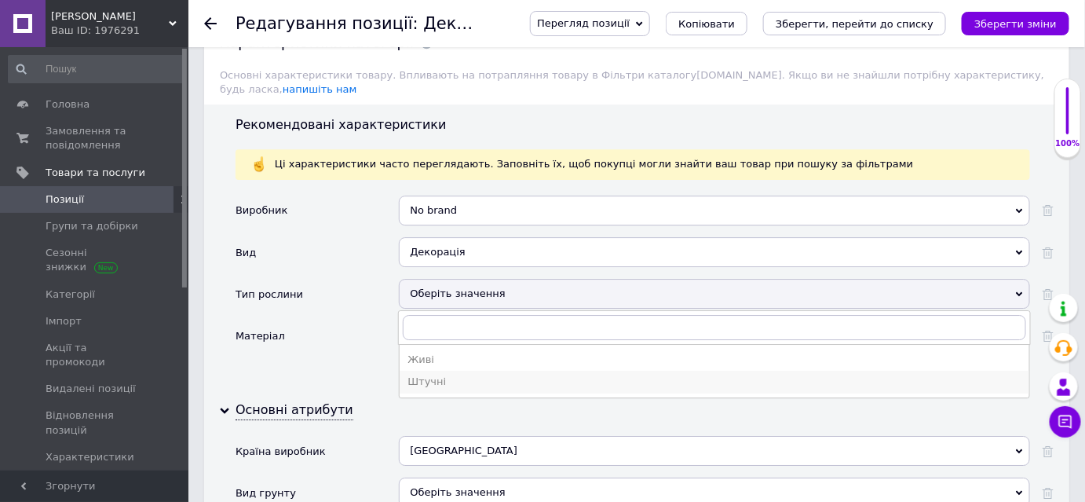
click at [427, 374] on div "Штучні" at bounding box center [714, 381] width 614 height 14
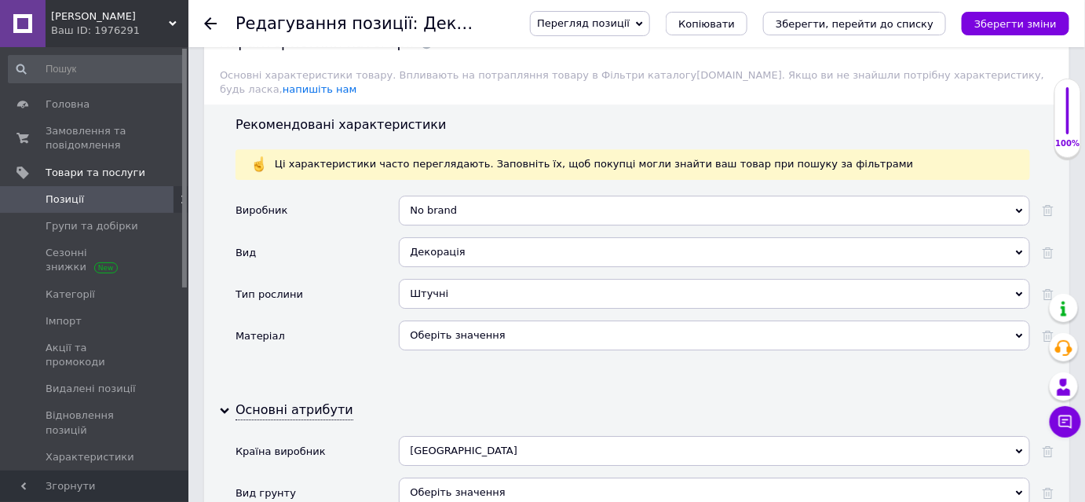
click at [425, 320] on div "Оберіть значення" at bounding box center [714, 335] width 631 height 30
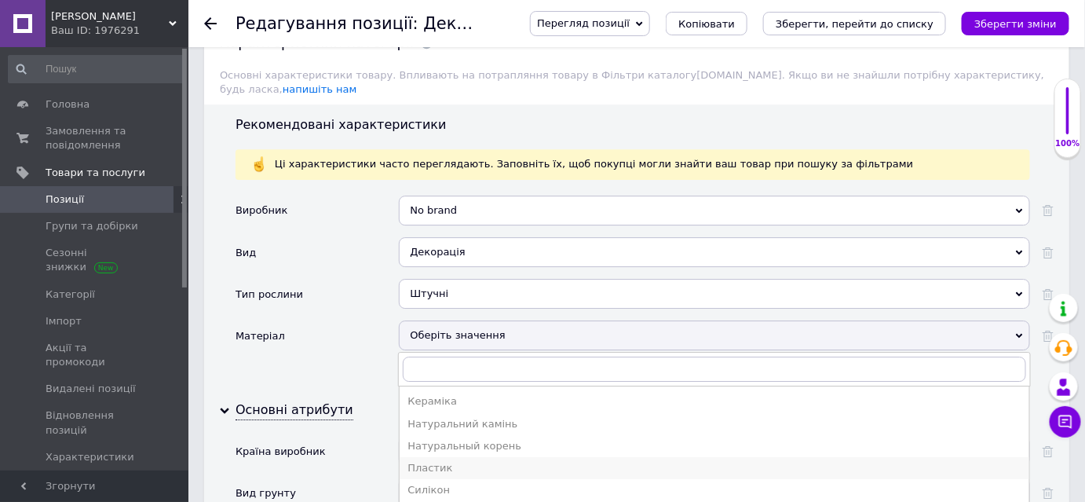
click at [454, 461] on div "Пластик" at bounding box center [714, 468] width 614 height 14
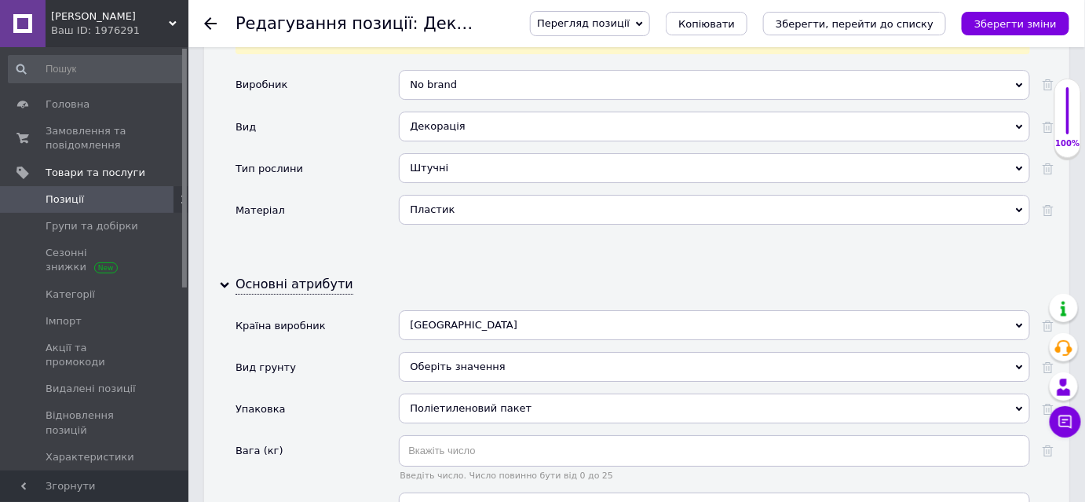
scroll to position [1641, 0]
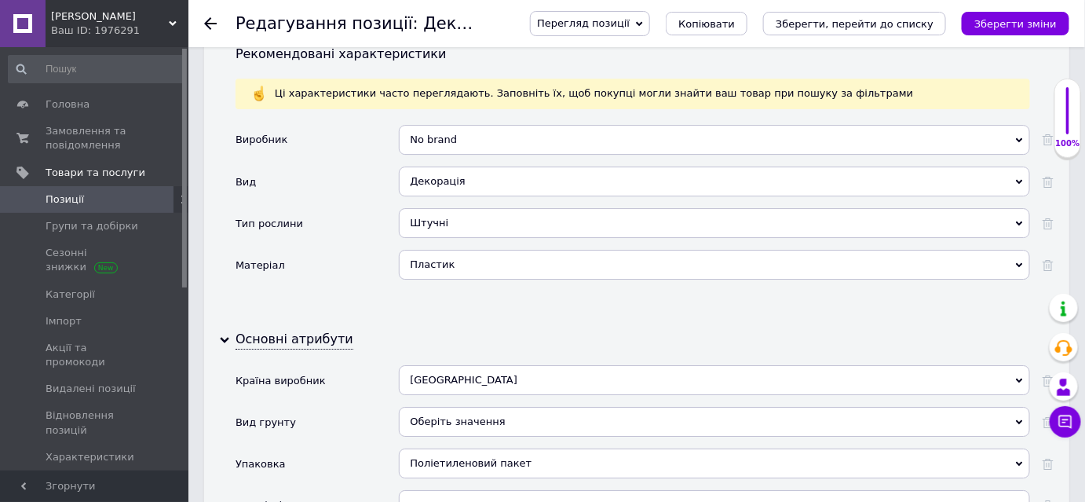
click at [441, 250] on div "Пластик" at bounding box center [714, 265] width 631 height 30
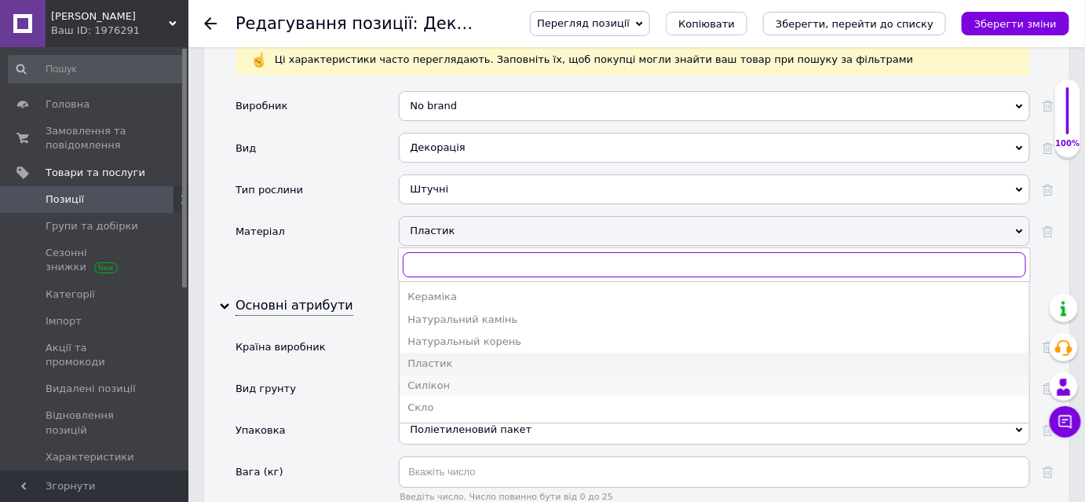
scroll to position [1712, 0]
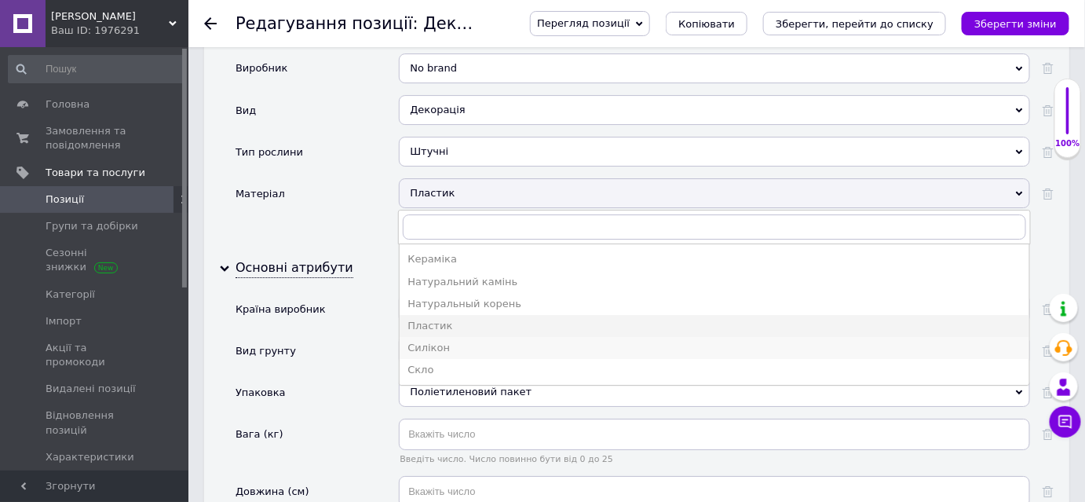
click at [440, 341] on div "Силікон" at bounding box center [714, 348] width 614 height 14
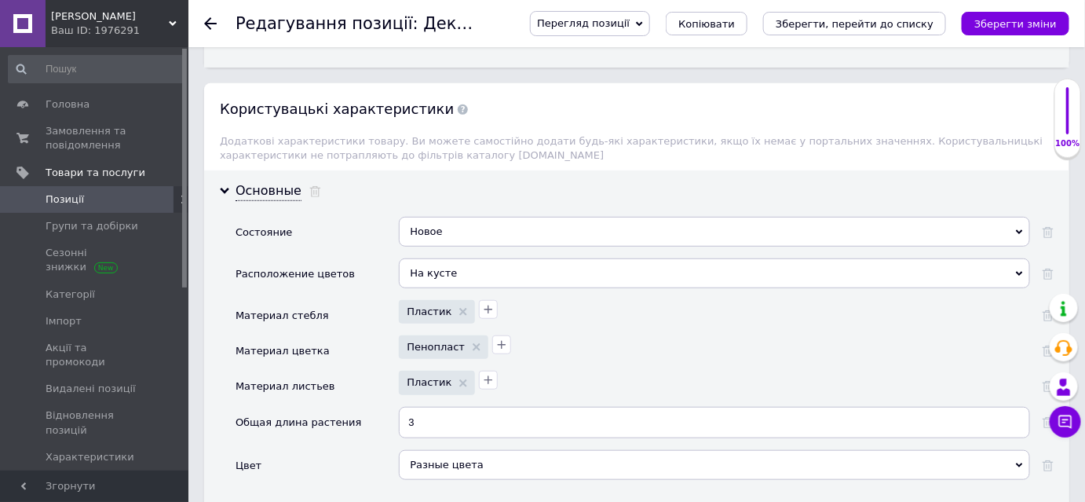
scroll to position [2212, 0]
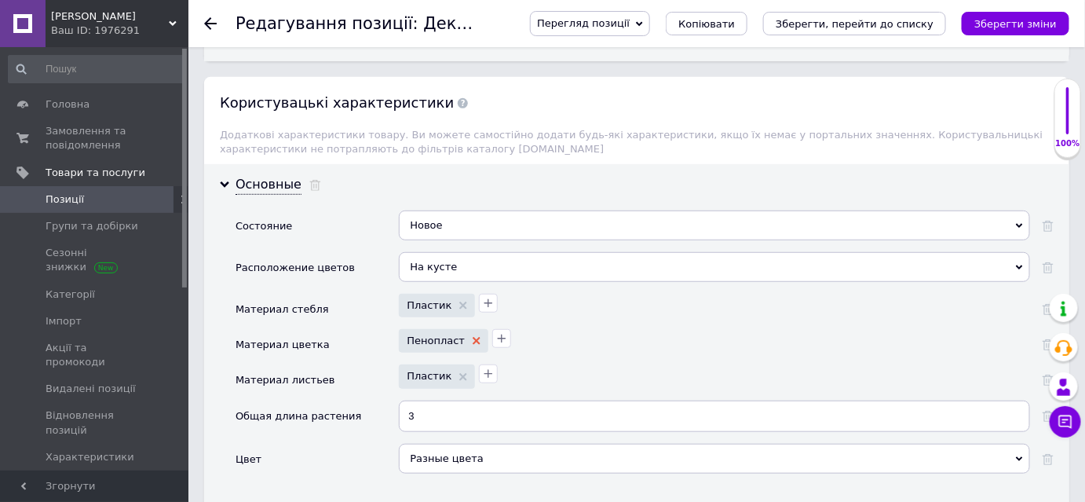
click at [473, 337] on use at bounding box center [477, 341] width 8 height 8
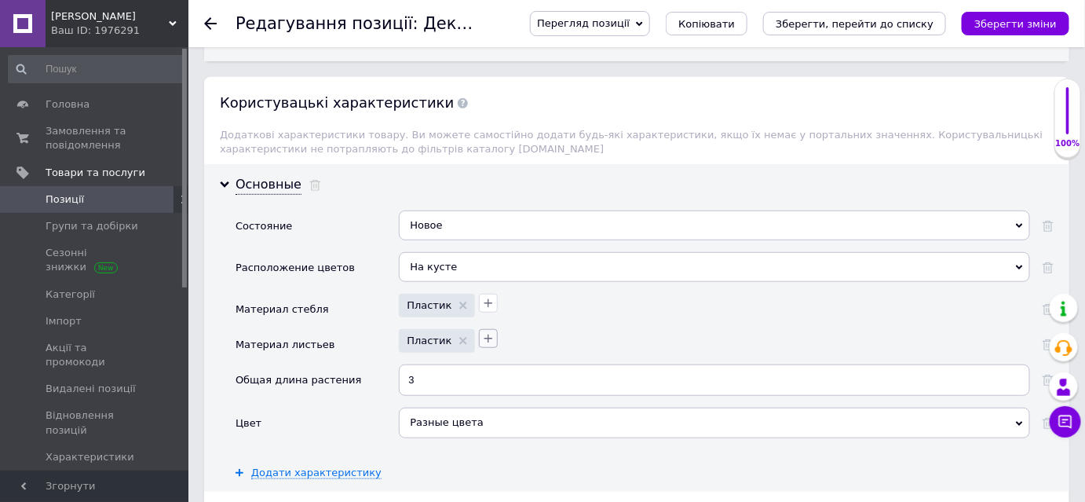
click at [482, 332] on icon "button" at bounding box center [488, 338] width 13 height 13
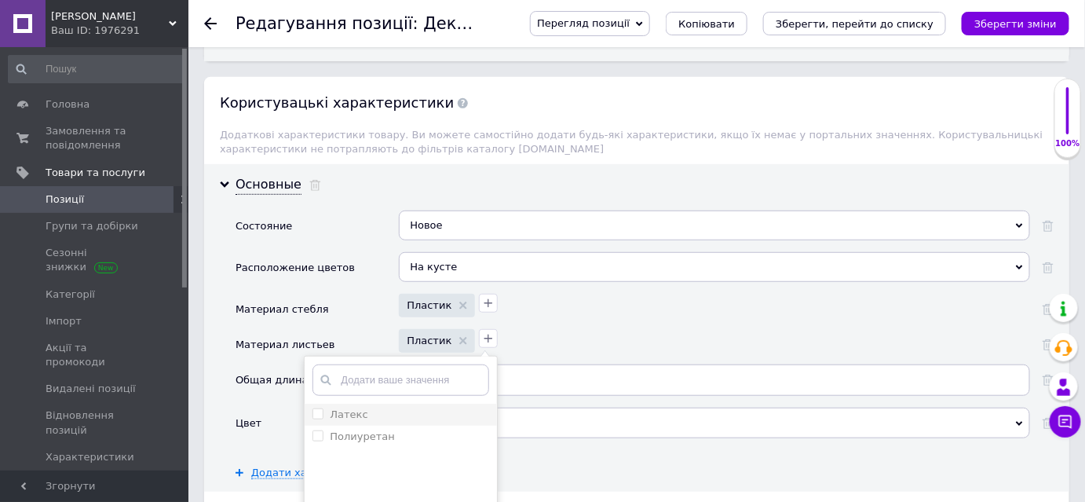
click at [316, 408] on span at bounding box center [317, 413] width 11 height 11
click at [316, 408] on input "Латекс" at bounding box center [317, 413] width 10 height 10
click at [312, 408] on input "Латекс" at bounding box center [317, 413] width 10 height 10
checkbox input "true"
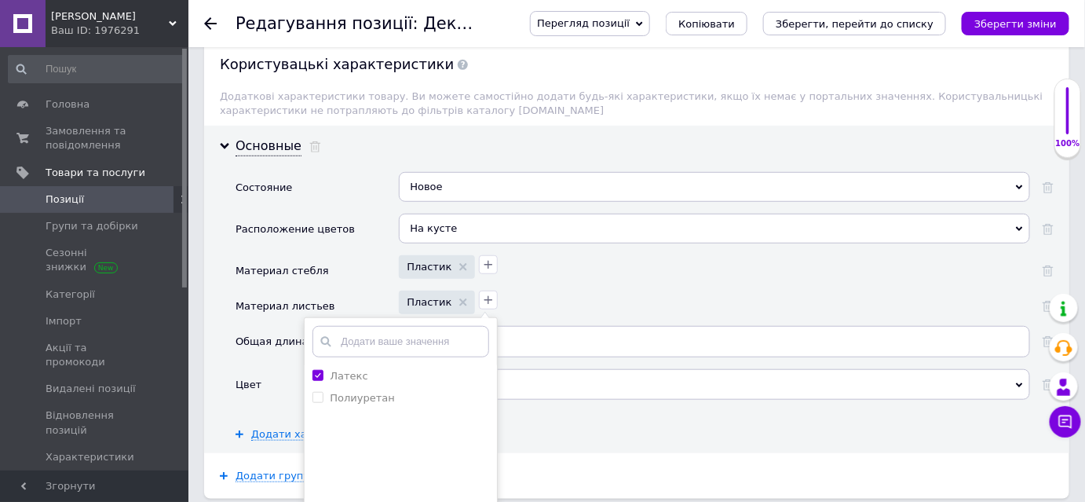
scroll to position [2426, 0]
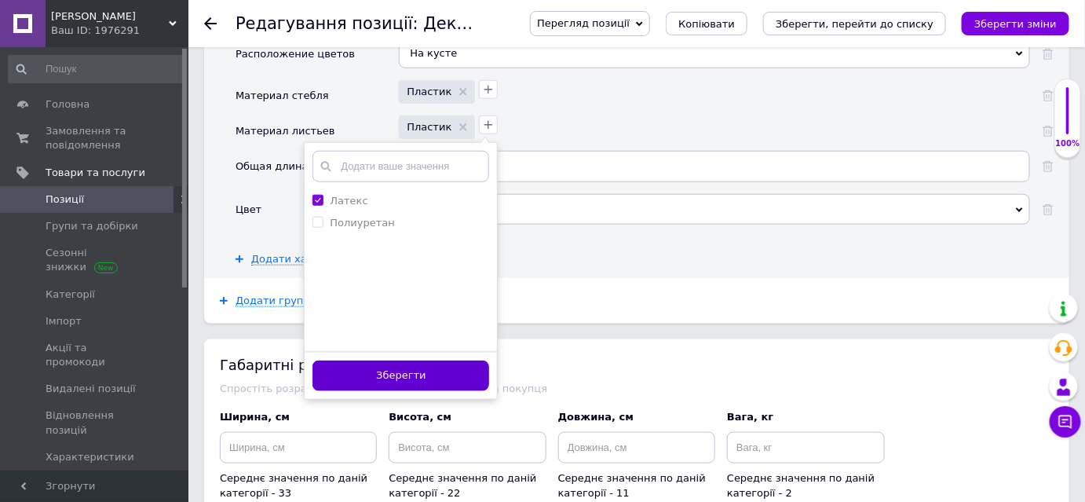
click at [390, 360] on button "Зберегти" at bounding box center [400, 375] width 177 height 31
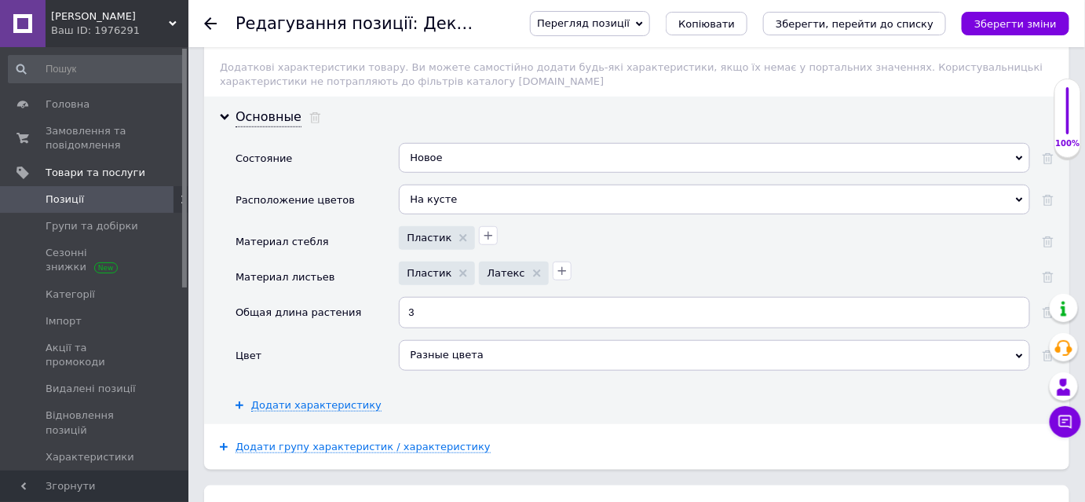
scroll to position [2212, 0]
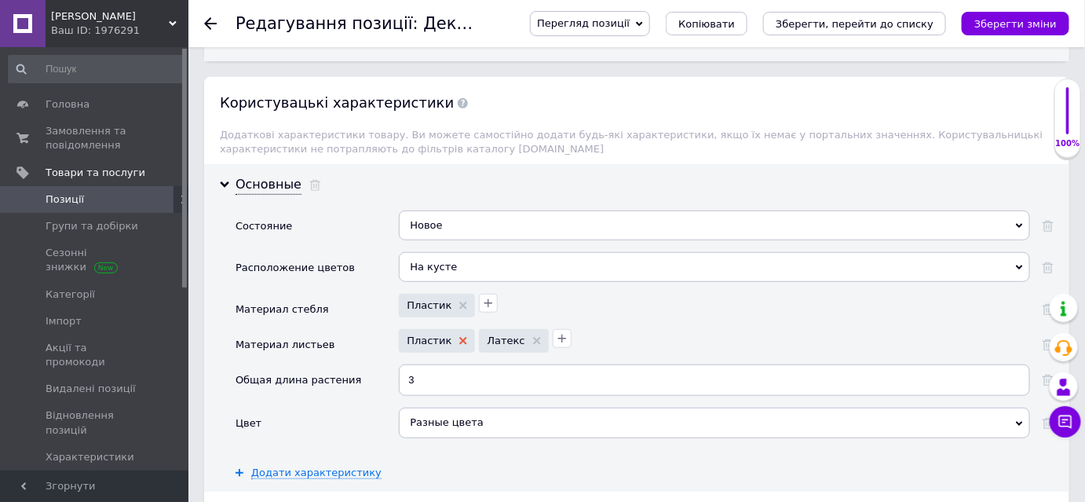
click at [459, 337] on use at bounding box center [463, 341] width 8 height 8
click at [1050, 24] on icon "Зберегти зміни" at bounding box center [1015, 24] width 82 height 12
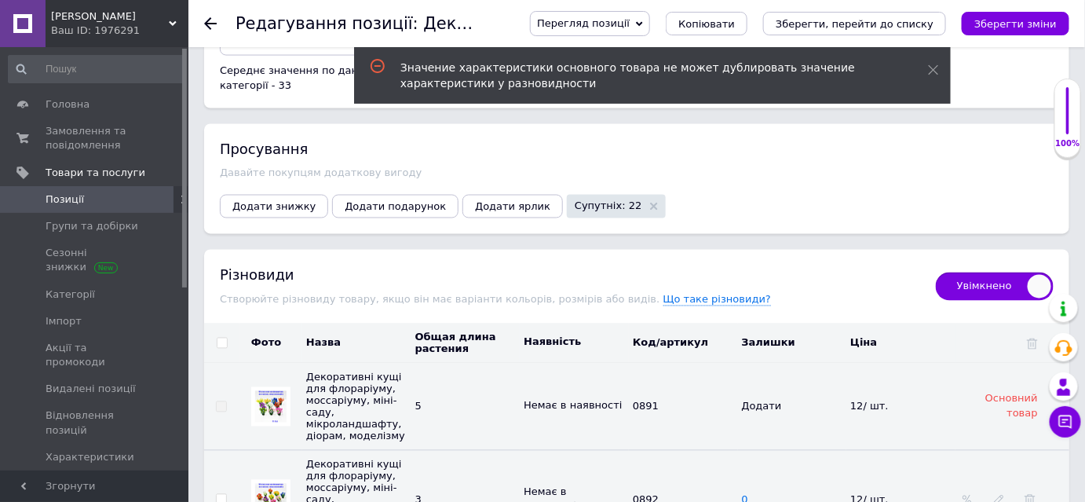
scroll to position [2926, 0]
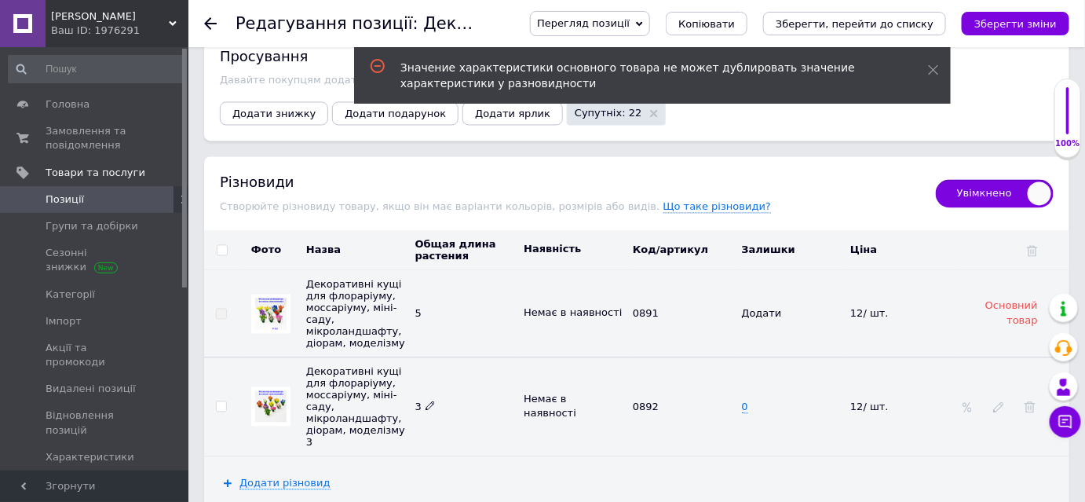
click at [422, 401] on span "3" at bounding box center [425, 407] width 20 height 12
click at [1034, 402] on use at bounding box center [1029, 407] width 11 height 11
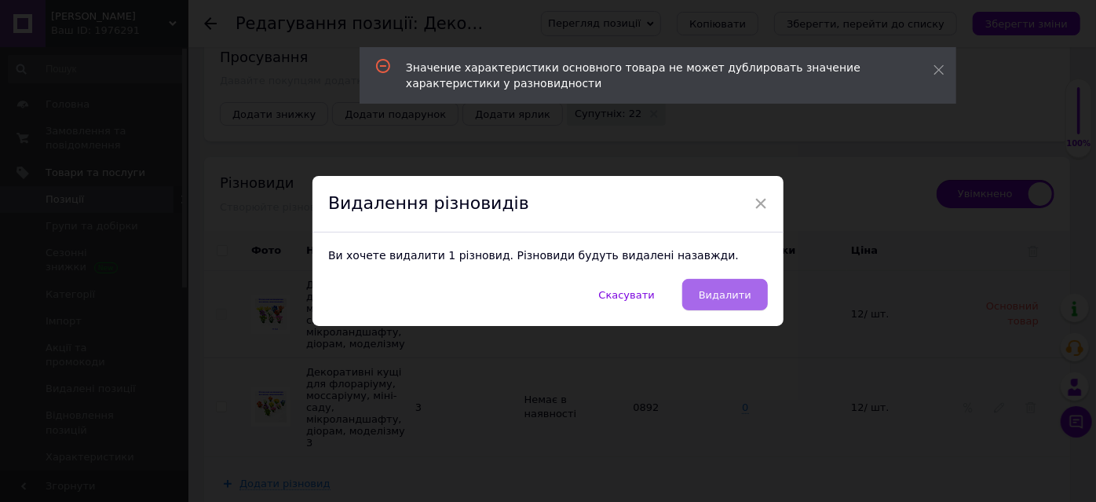
click at [730, 297] on span "Видалити" at bounding box center [725, 295] width 53 height 12
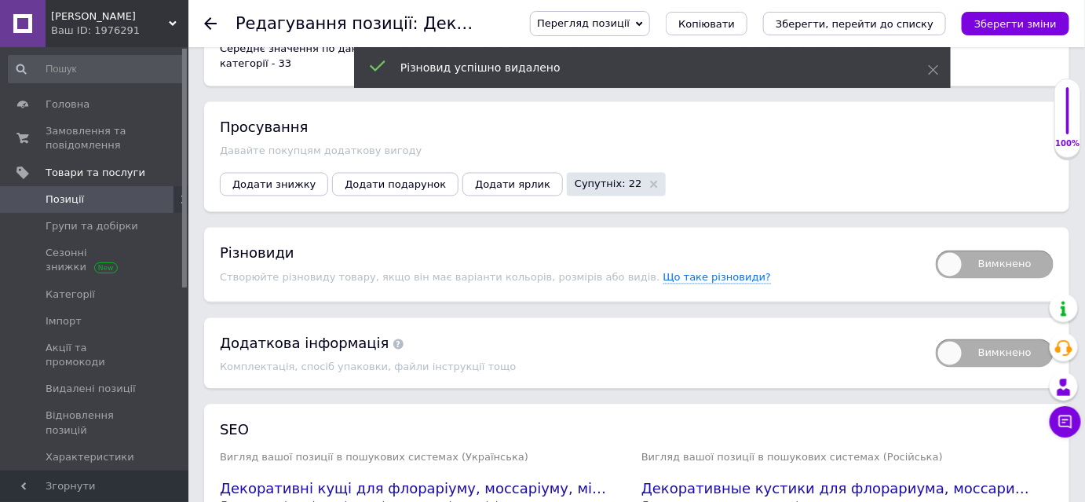
scroll to position [2712, 0]
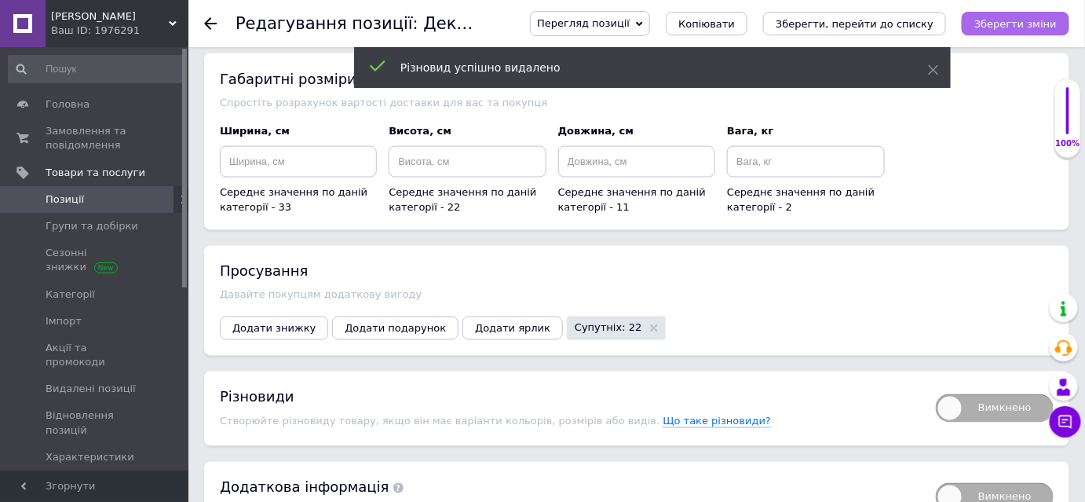
click at [1038, 24] on icon "Зберегти зміни" at bounding box center [1015, 24] width 82 height 12
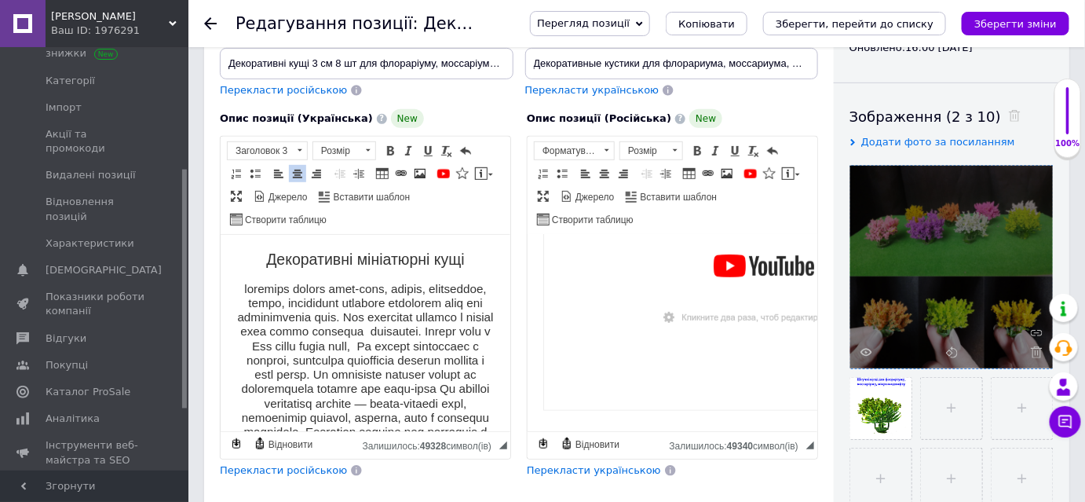
scroll to position [214, 0]
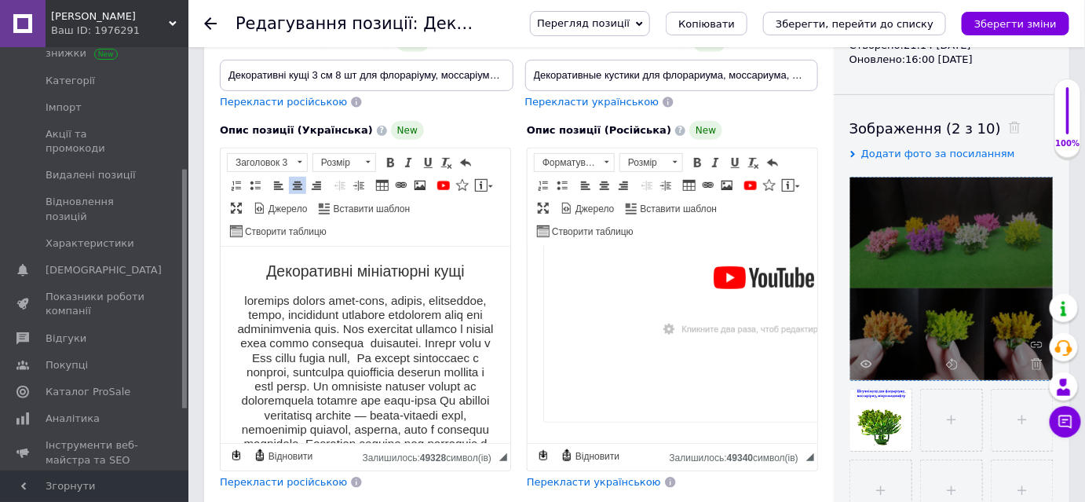
click at [469, 274] on h2 "Декоративні мініатюрні кущі" at bounding box center [365, 271] width 258 height 18
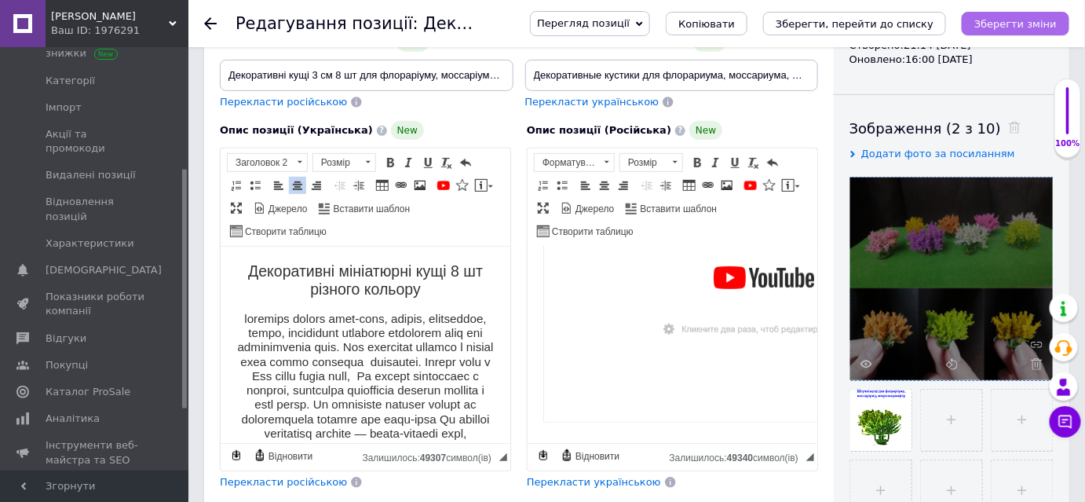
click at [996, 24] on icon "Зберегти зміни" at bounding box center [1015, 24] width 82 height 12
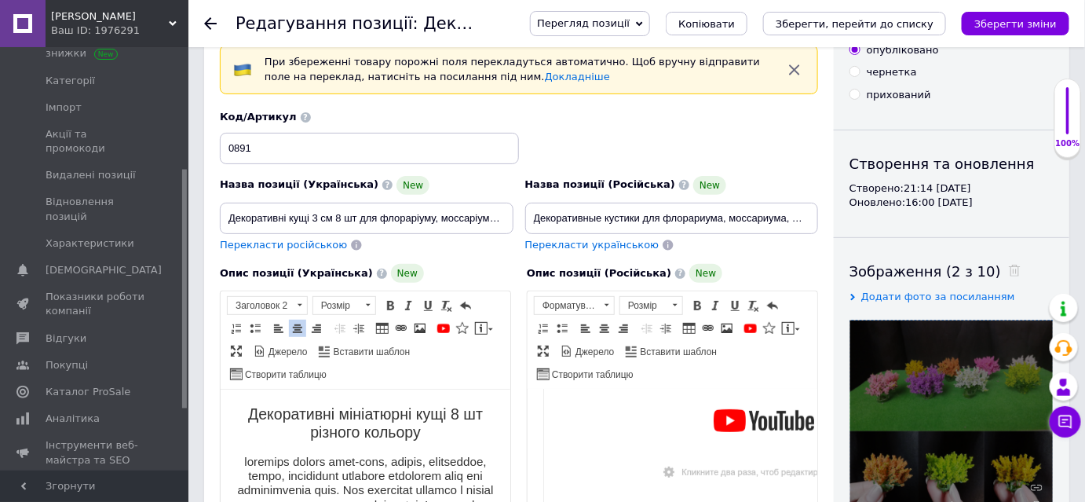
scroll to position [0, 0]
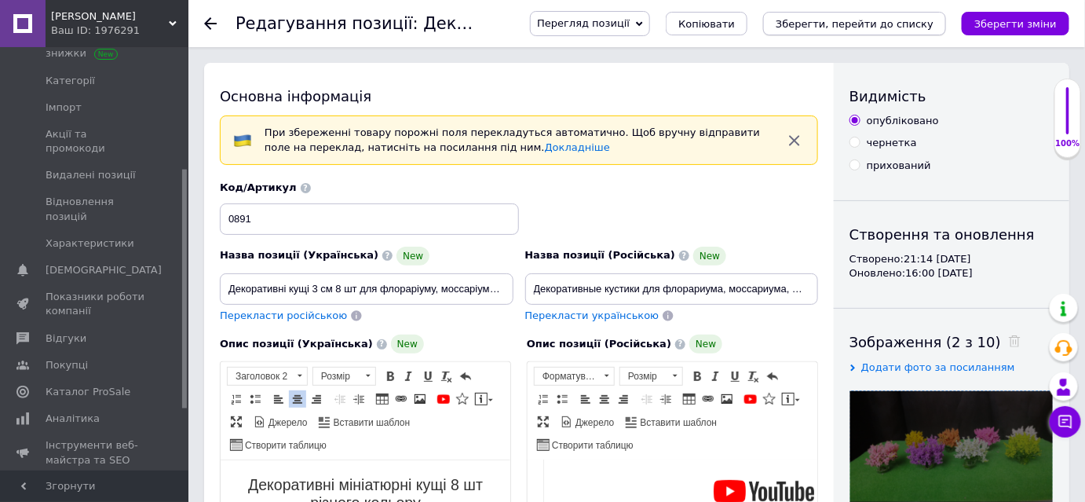
click at [823, 26] on icon "Зберегти, перейти до списку" at bounding box center [855, 24] width 158 height 12
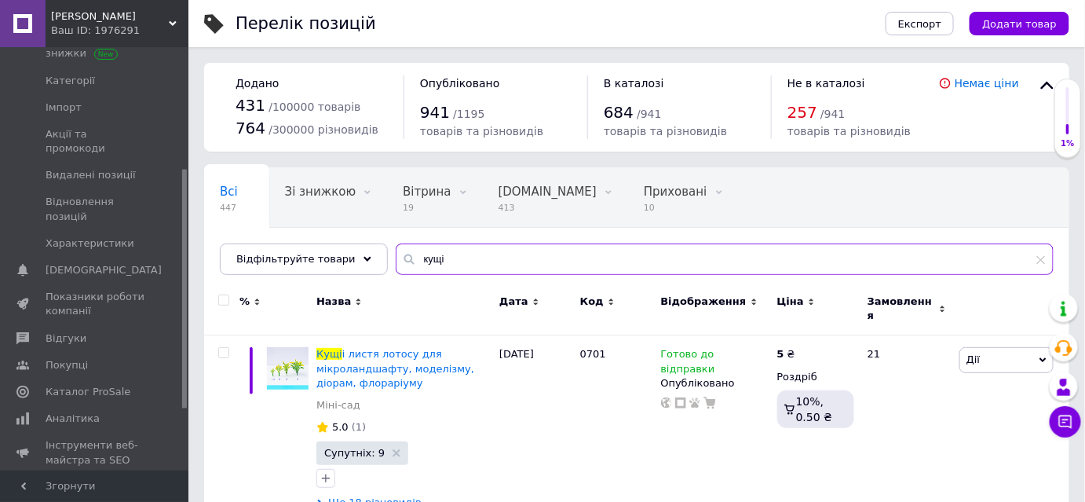
drag, startPoint x: 425, startPoint y: 259, endPoint x: 404, endPoint y: 261, distance: 21.3
click at [404, 261] on input "кущі" at bounding box center [725, 258] width 658 height 31
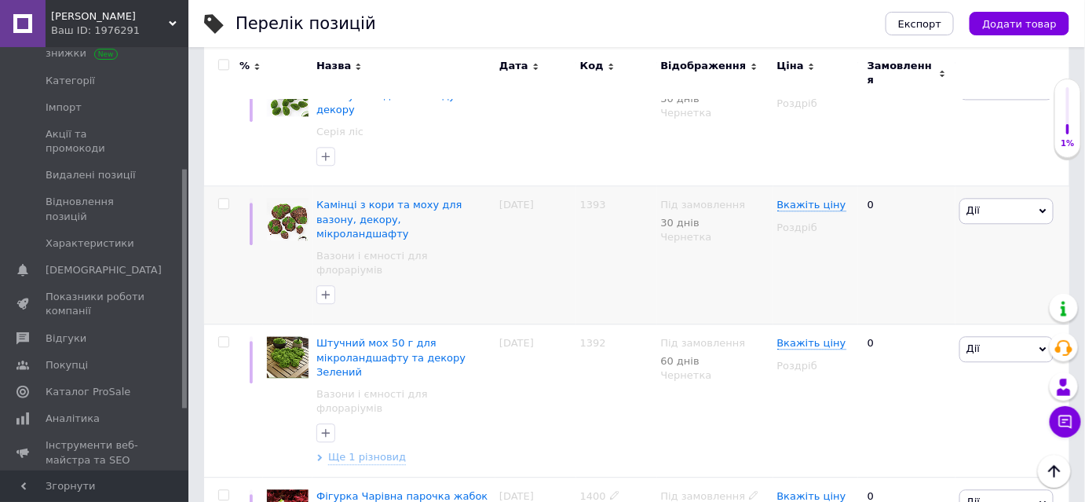
scroll to position [1127, 0]
